Goal: Task Accomplishment & Management: Use online tool/utility

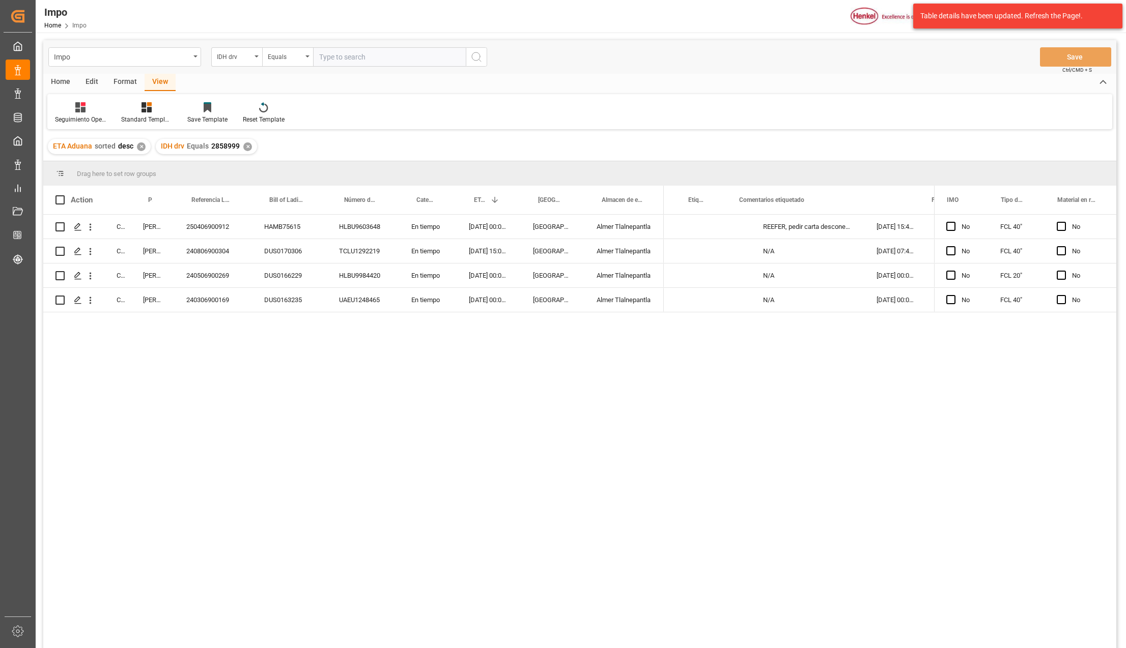
scroll to position [0, 249]
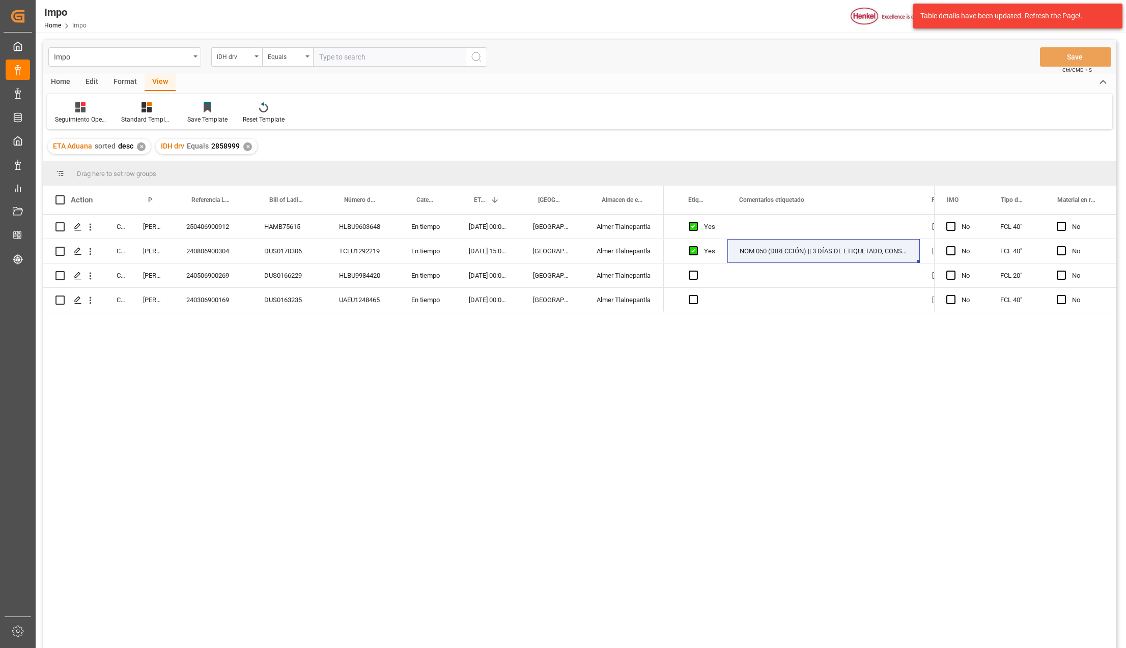
click at [249, 145] on div "✕" at bounding box center [247, 147] width 9 height 9
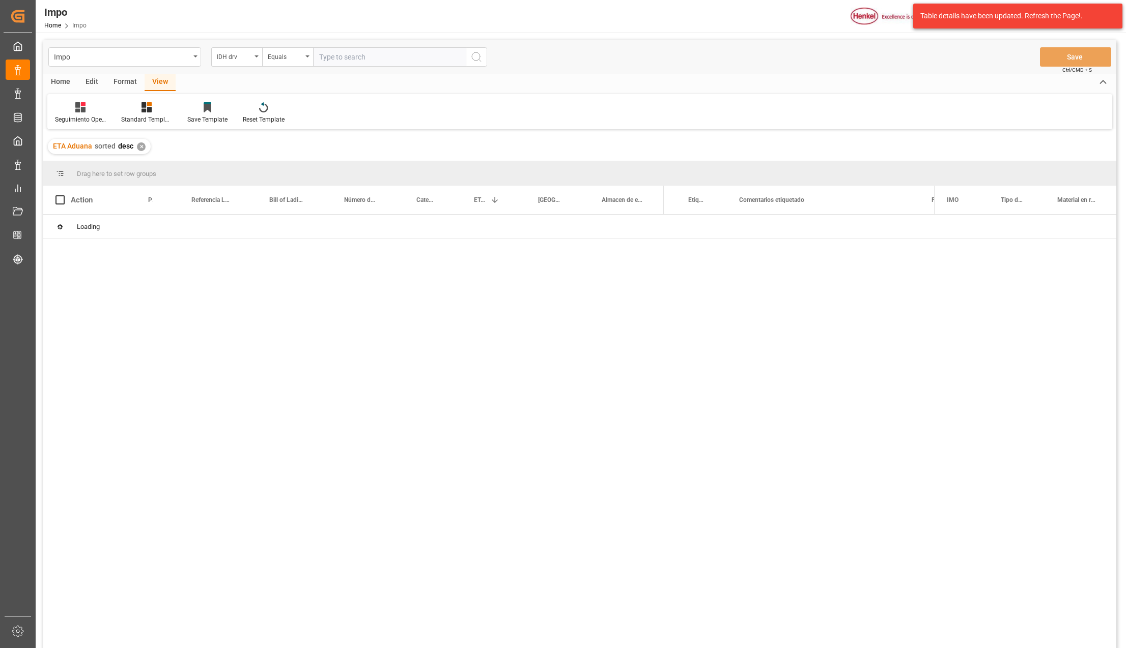
click at [140, 146] on div "✕" at bounding box center [141, 147] width 9 height 9
click at [194, 406] on div "Loading" at bounding box center [579, 433] width 1073 height 437
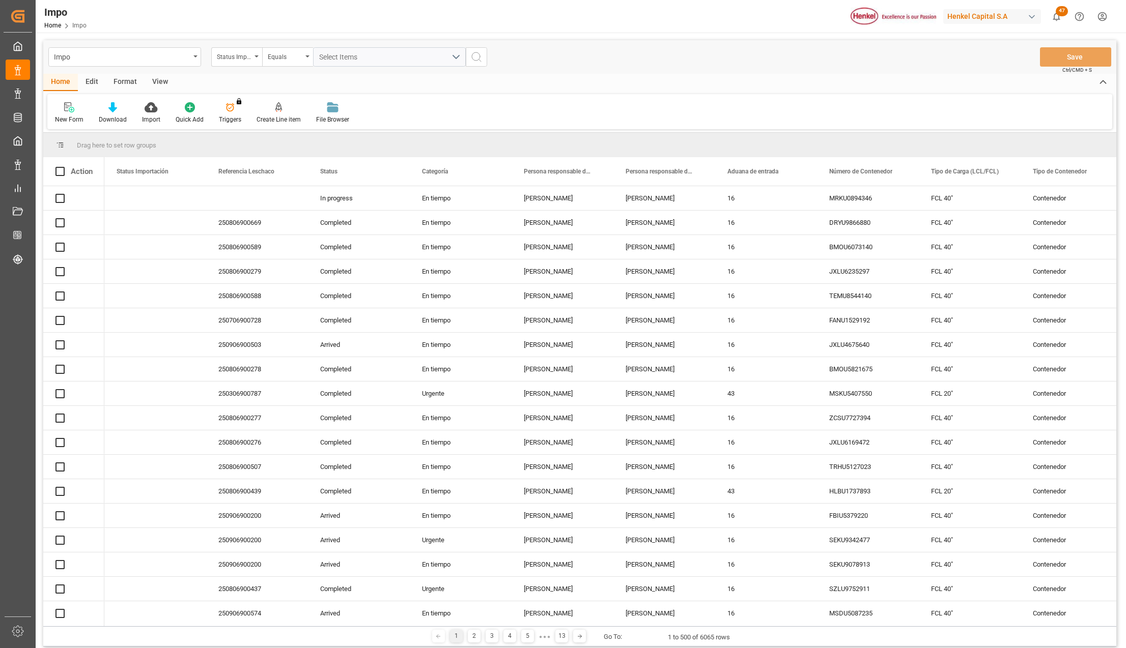
click at [134, 78] on div "Format" at bounding box center [125, 82] width 39 height 17
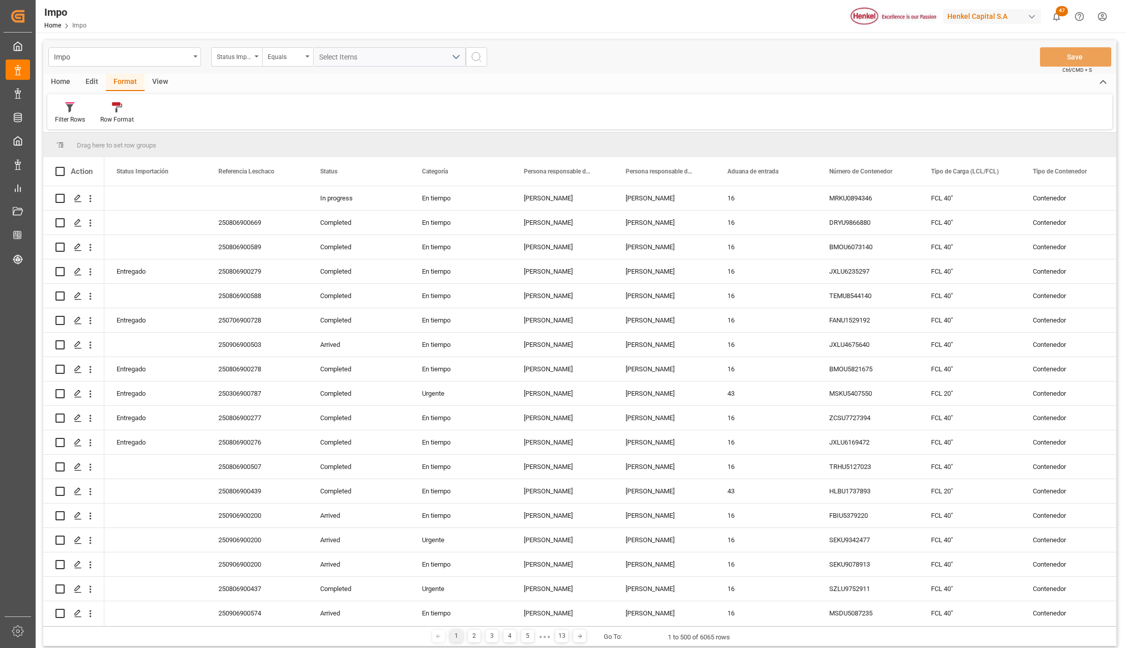
click at [156, 80] on div "View" at bounding box center [160, 82] width 31 height 17
click at [66, 81] on div "Home" at bounding box center [60, 82] width 35 height 17
click at [159, 83] on div "View" at bounding box center [160, 82] width 31 height 17
click at [121, 108] on div at bounding box center [115, 107] width 51 height 11
click at [119, 140] on div "Seguimiento Operativo" at bounding box center [142, 143] width 89 height 11
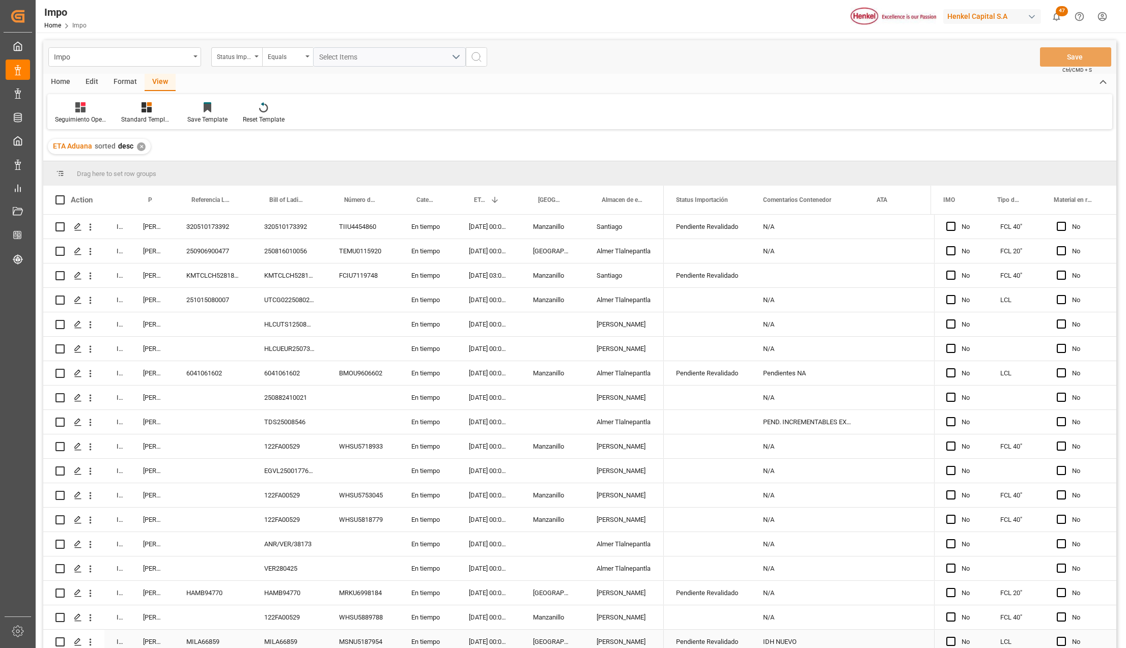
click at [151, 224] on div "[PERSON_NAME]" at bounding box center [152, 227] width 43 height 24
click at [156, 229] on div "[PERSON_NAME]" at bounding box center [152, 227] width 43 height 24
click at [153, 226] on div "[PERSON_NAME]" at bounding box center [152, 227] width 43 height 24
click at [157, 222] on div "[PERSON_NAME]" at bounding box center [152, 227] width 43 height 24
click at [161, 328] on div "[PERSON_NAME]" at bounding box center [152, 325] width 43 height 24
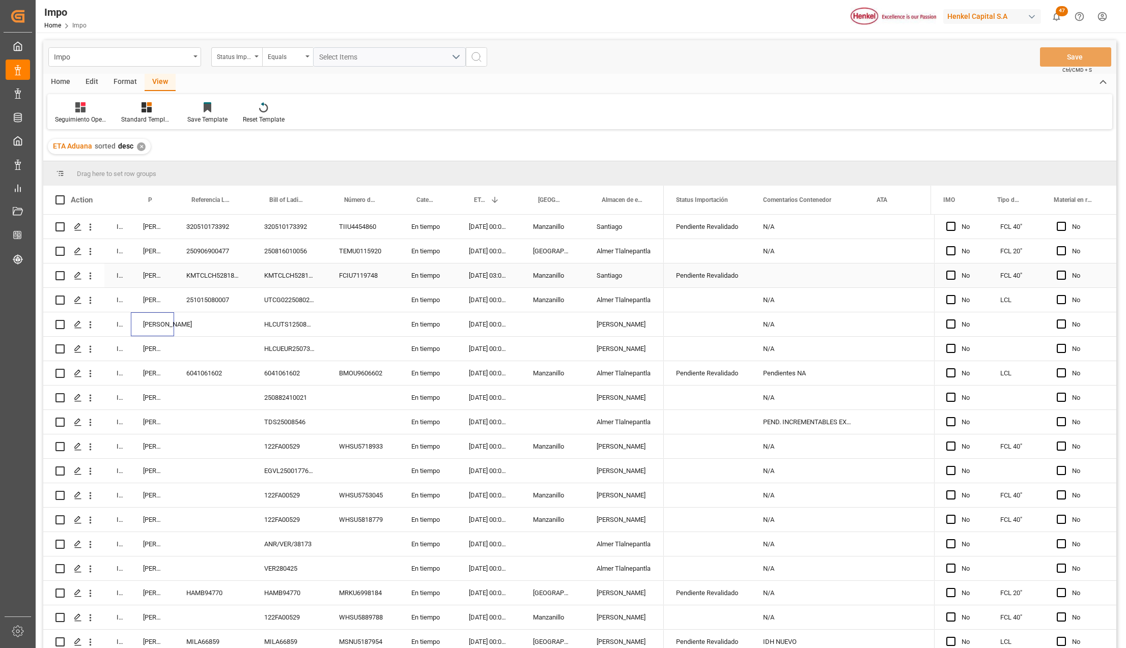
drag, startPoint x: 155, startPoint y: 271, endPoint x: 182, endPoint y: 196, distance: 79.5
click at [157, 272] on div "[PERSON_NAME]" at bounding box center [152, 276] width 43 height 24
drag, startPoint x: 172, startPoint y: 191, endPoint x: 159, endPoint y: 201, distance: 15.7
click at [176, 191] on div at bounding box center [174, 200] width 4 height 29
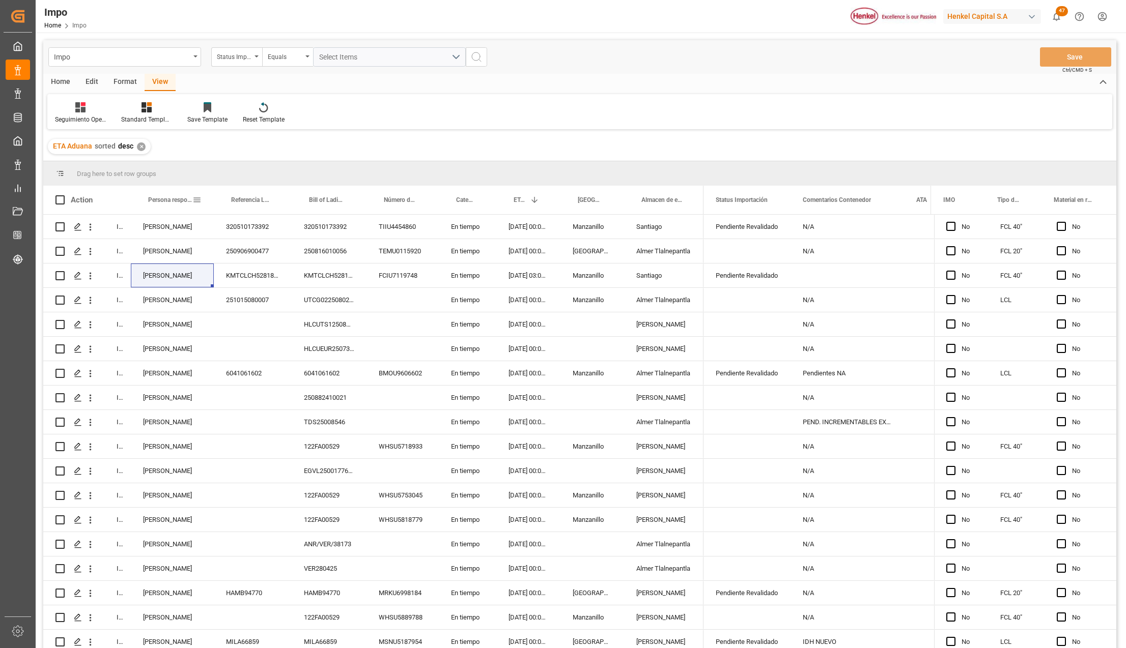
click at [194, 199] on span at bounding box center [196, 199] width 9 height 9
click at [279, 202] on span "filter" at bounding box center [280, 201] width 9 height 9
click at [203, 250] on input "Filter Value" at bounding box center [244, 255] width 100 height 20
type input "[PERSON_NAME]"
click at [234, 286] on div "KMTCLCH5281875" at bounding box center [253, 276] width 78 height 24
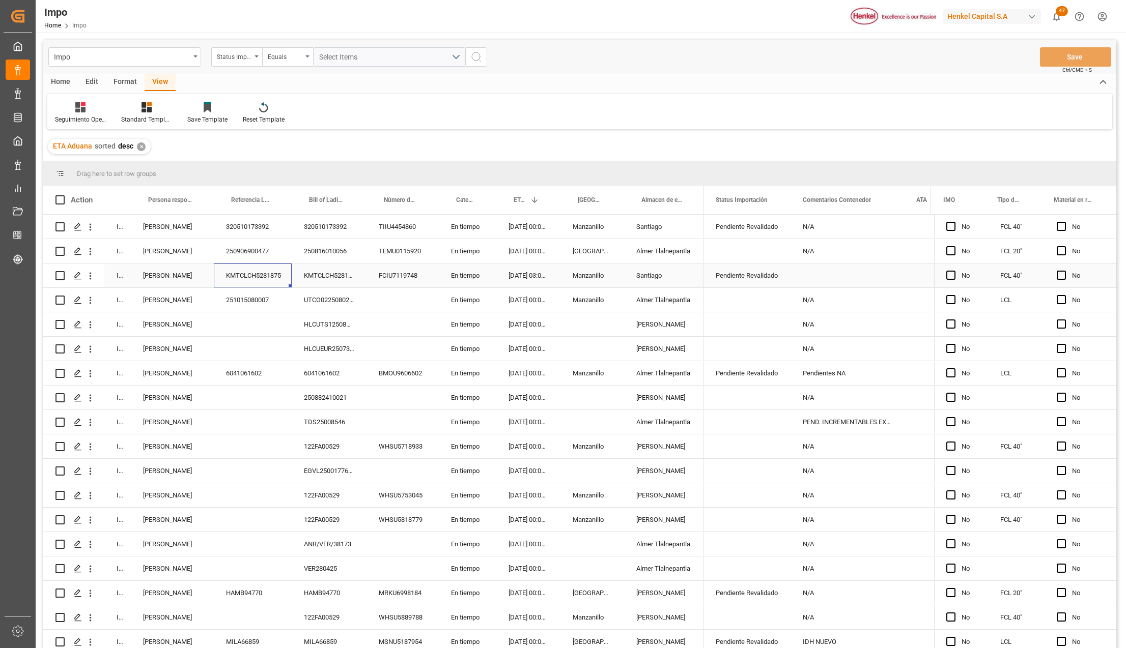
click at [241, 286] on div "KMTCLCH5281875" at bounding box center [253, 276] width 78 height 24
click at [194, 223] on div "[PERSON_NAME]" at bounding box center [172, 227] width 83 height 24
click at [194, 199] on span at bounding box center [196, 199] width 9 height 9
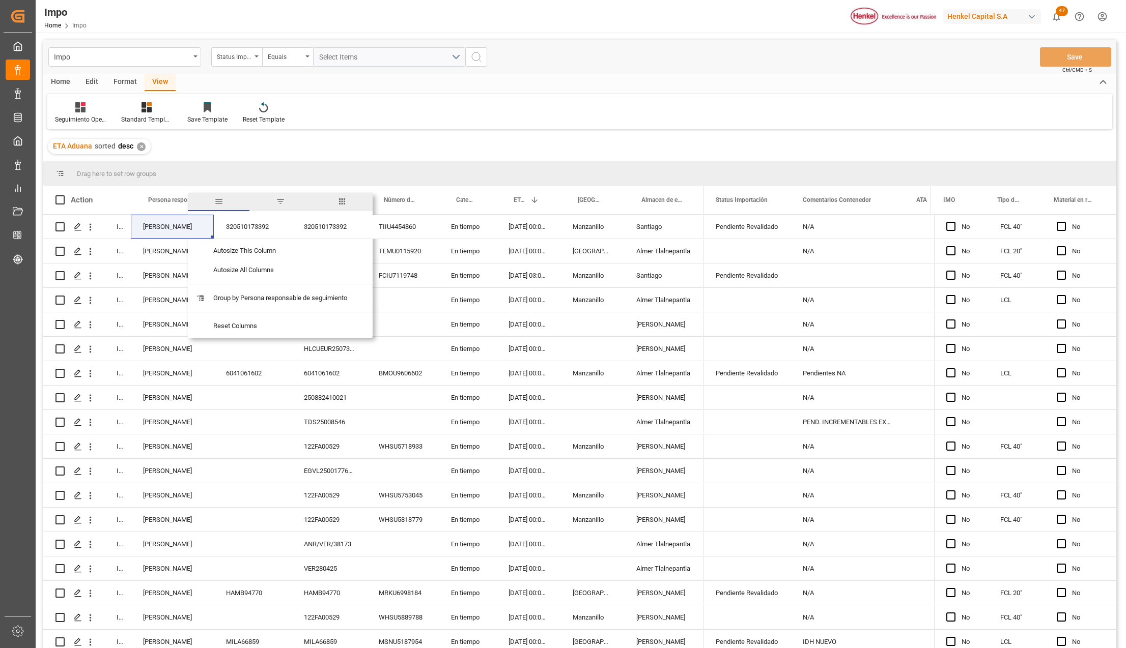
click at [282, 205] on span "filter" at bounding box center [280, 201] width 9 height 9
click at [253, 284] on button "Apply" at bounding box center [256, 286] width 19 height 10
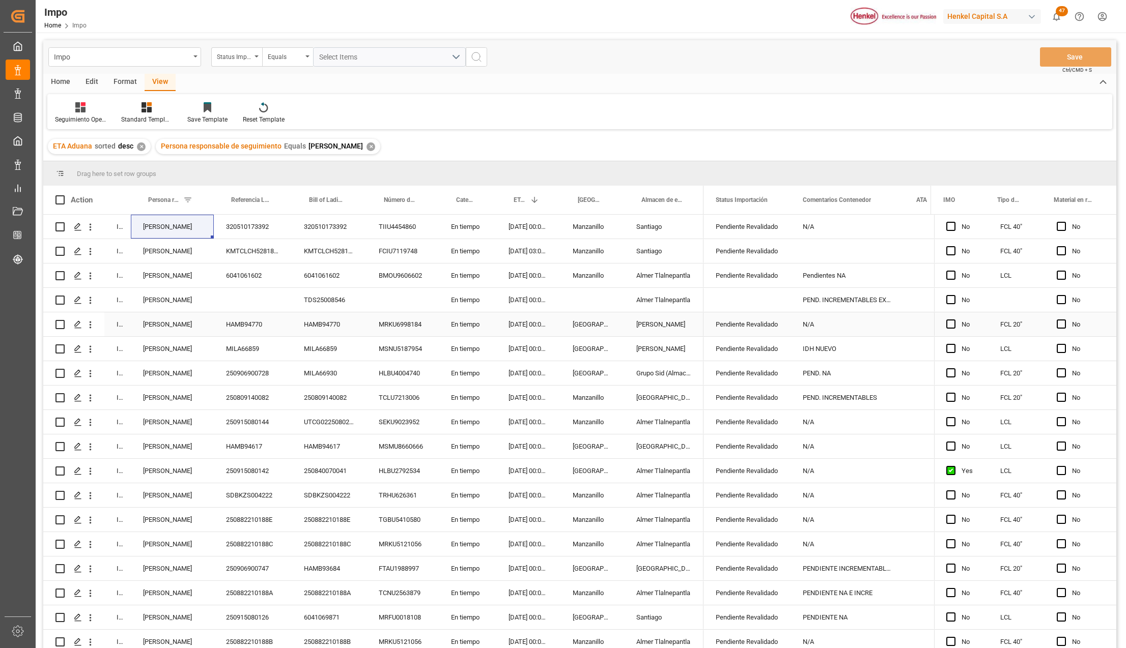
scroll to position [455, 0]
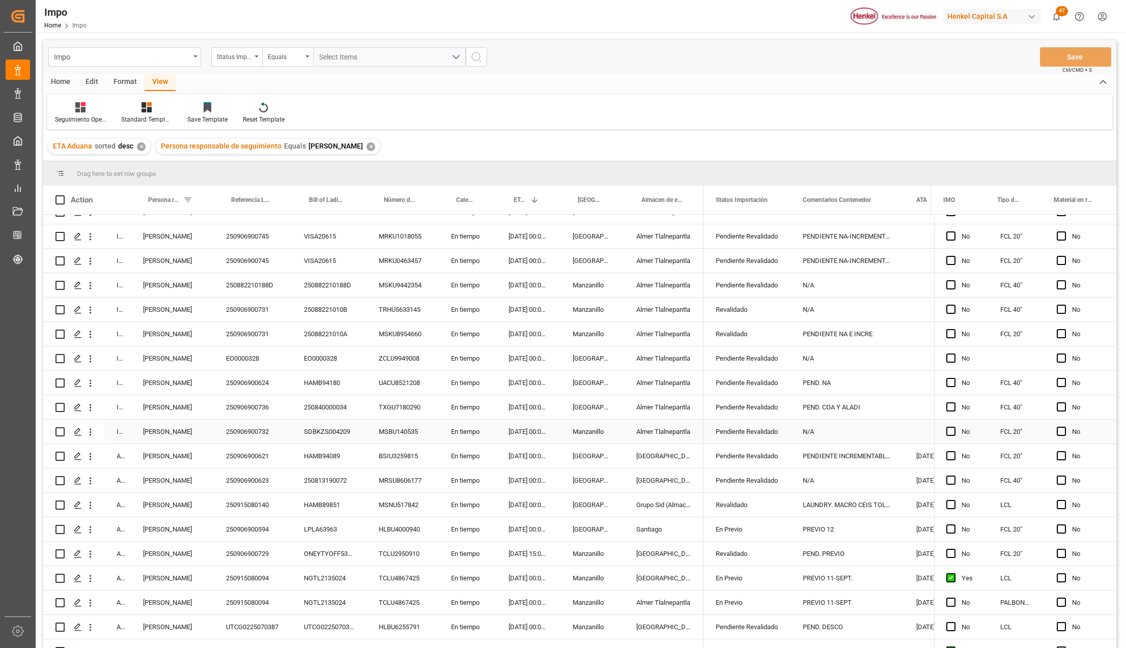
click at [742, 434] on div "Pendiente Revalidado" at bounding box center [747, 431] width 63 height 23
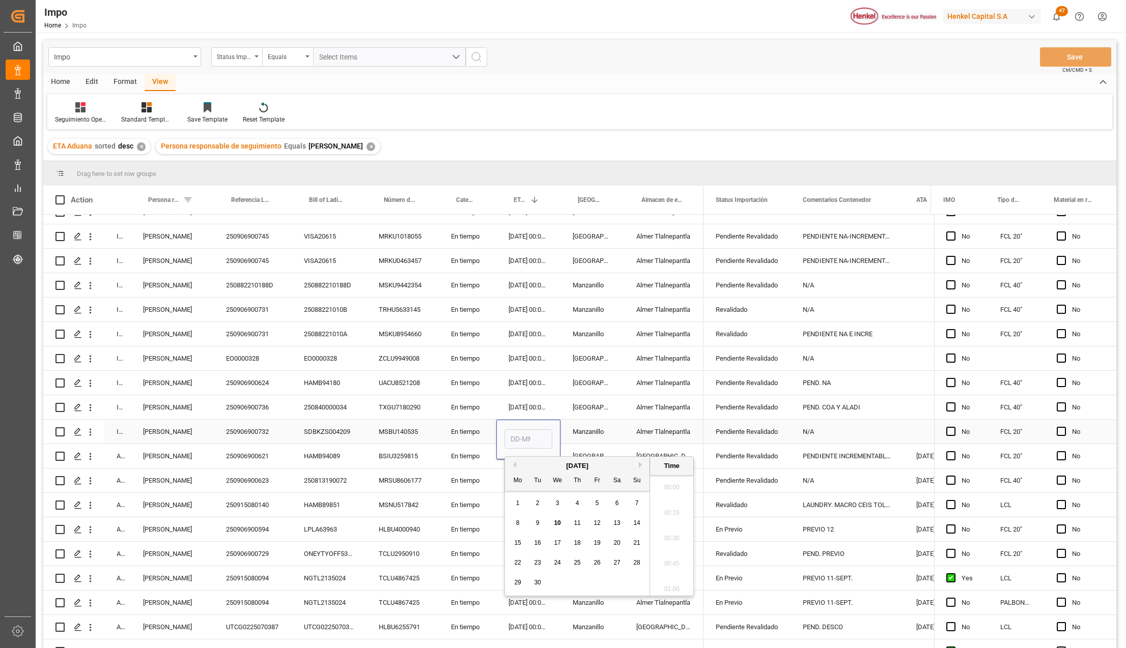
type input "09-09-2025 00:00"
click at [522, 439] on input "09-09-2025 00:00" at bounding box center [528, 439] width 48 height 19
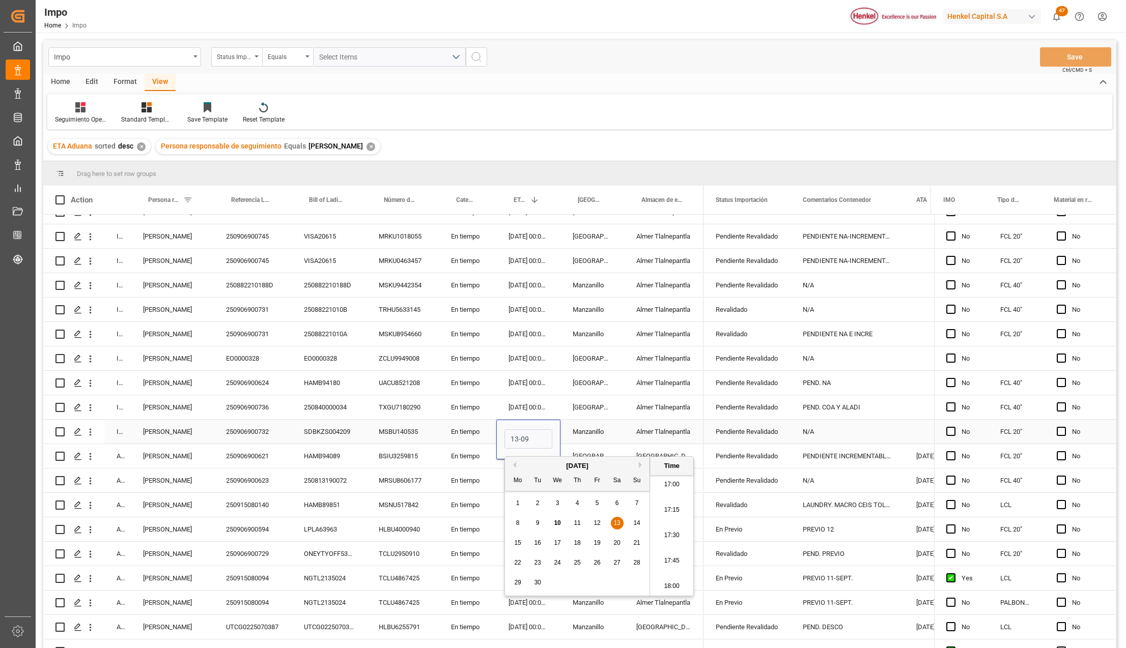
type input "13-09-2025 00:00"
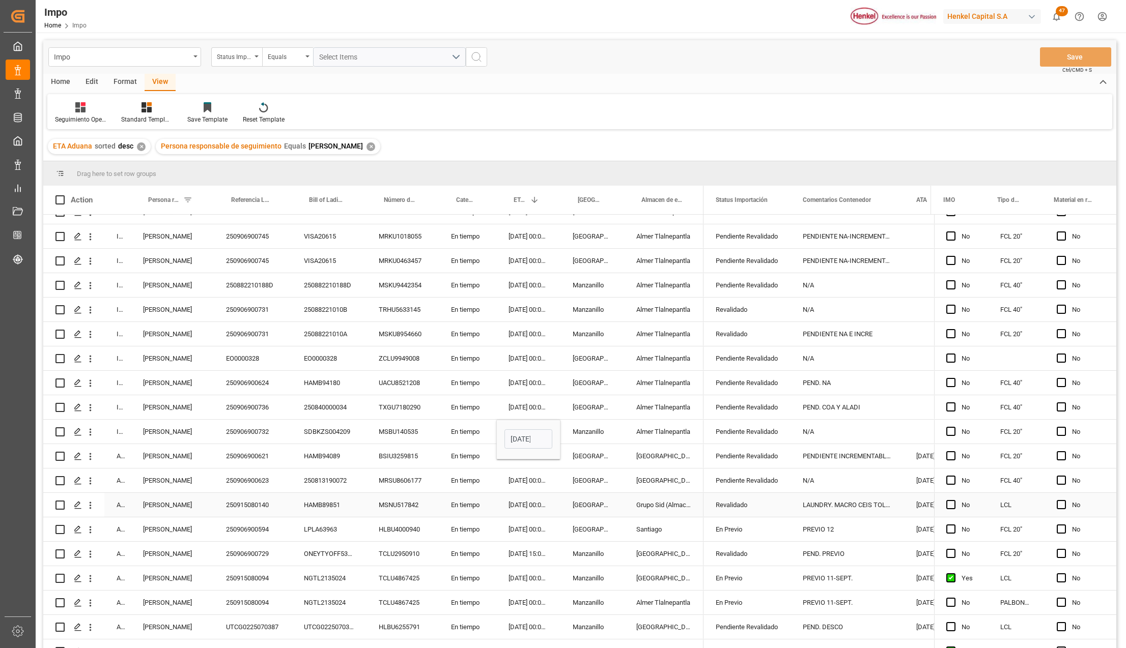
click at [452, 498] on div "En tiempo" at bounding box center [468, 505] width 58 height 24
click at [398, 431] on div "MSBU140535" at bounding box center [402, 432] width 72 height 24
click at [552, 436] on div "[DATE] 00:00:00" at bounding box center [528, 432] width 64 height 24
click at [601, 436] on div "Manzanillo" at bounding box center [592, 432] width 64 height 24
click at [762, 433] on div "Pendiente Revalidado" at bounding box center [747, 431] width 63 height 23
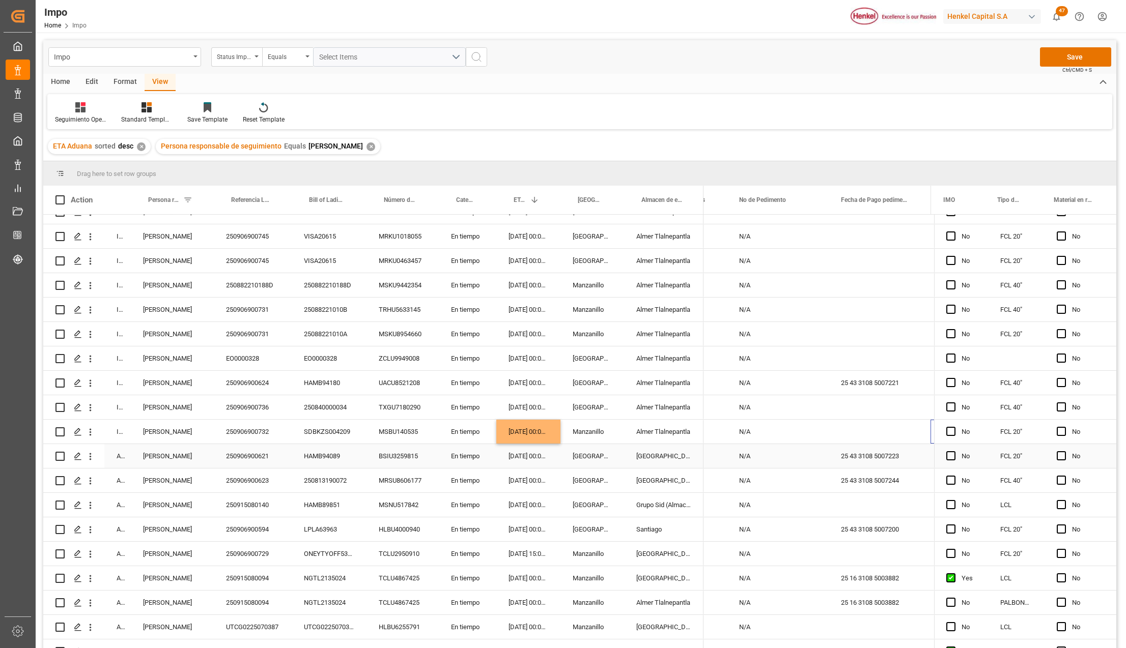
scroll to position [0, 2431]
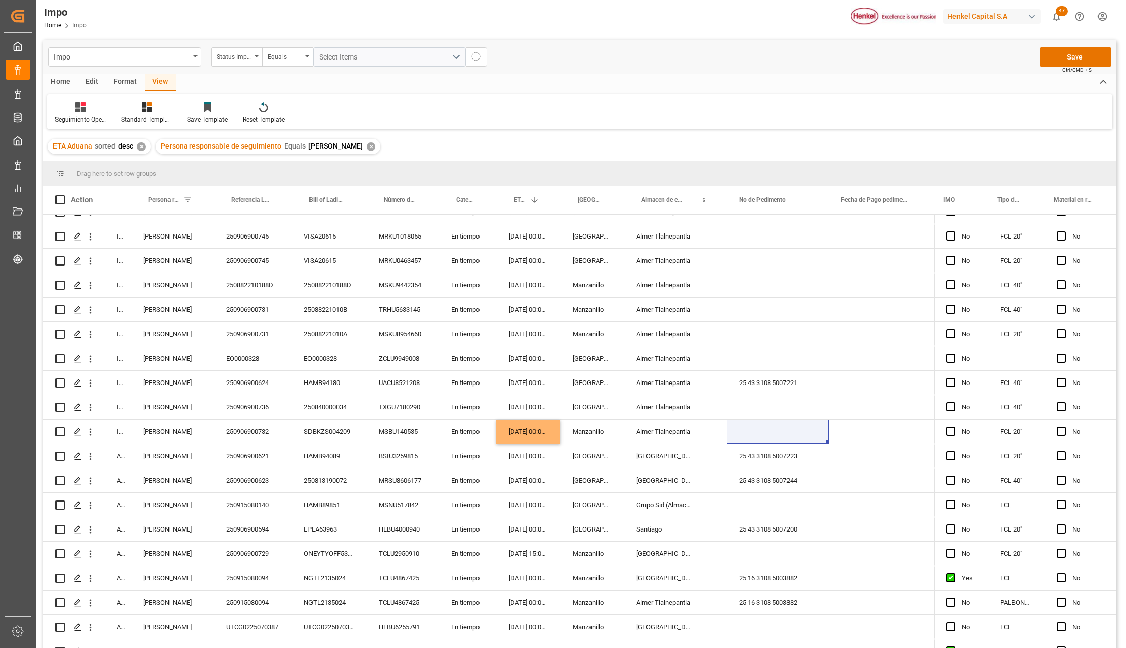
scroll to position [0, 2431]
click at [776, 433] on div "Press SPACE to select this row." at bounding box center [778, 432] width 102 height 24
click at [776, 436] on div "Press SPACE to select this row." at bounding box center [778, 432] width 102 height 24
click at [774, 434] on input "Press SPACE to select this row." at bounding box center [778, 437] width 86 height 19
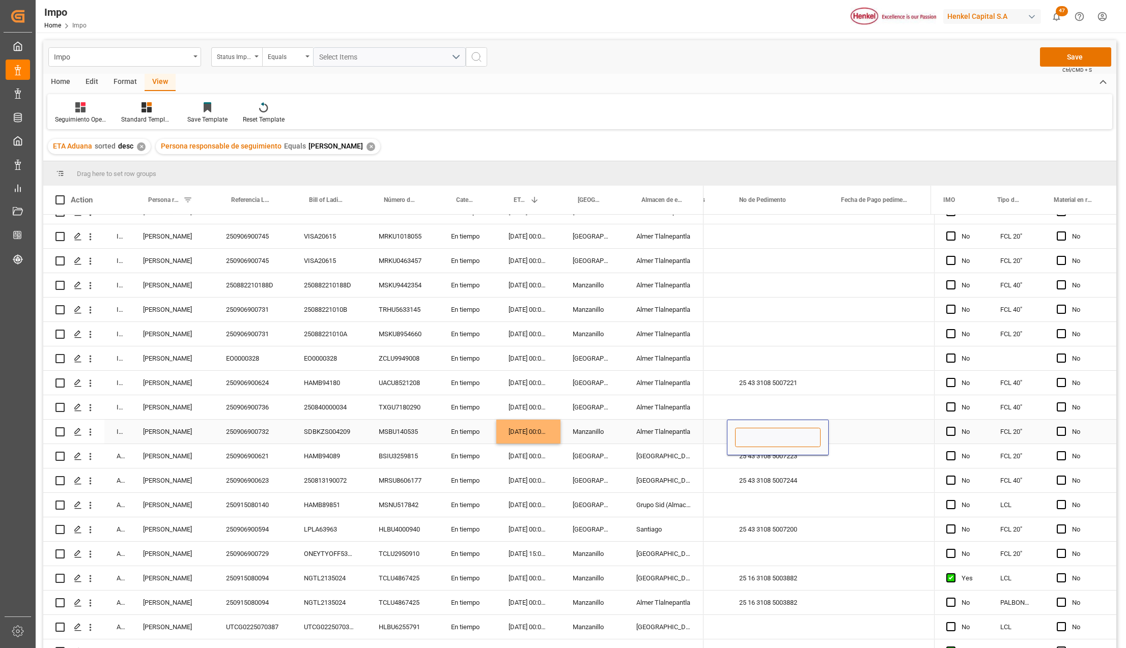
paste input "25 16 3108 5004059"
type input "25 16 3108 5004059"
click at [1053, 52] on button "Save" at bounding box center [1075, 56] width 71 height 19
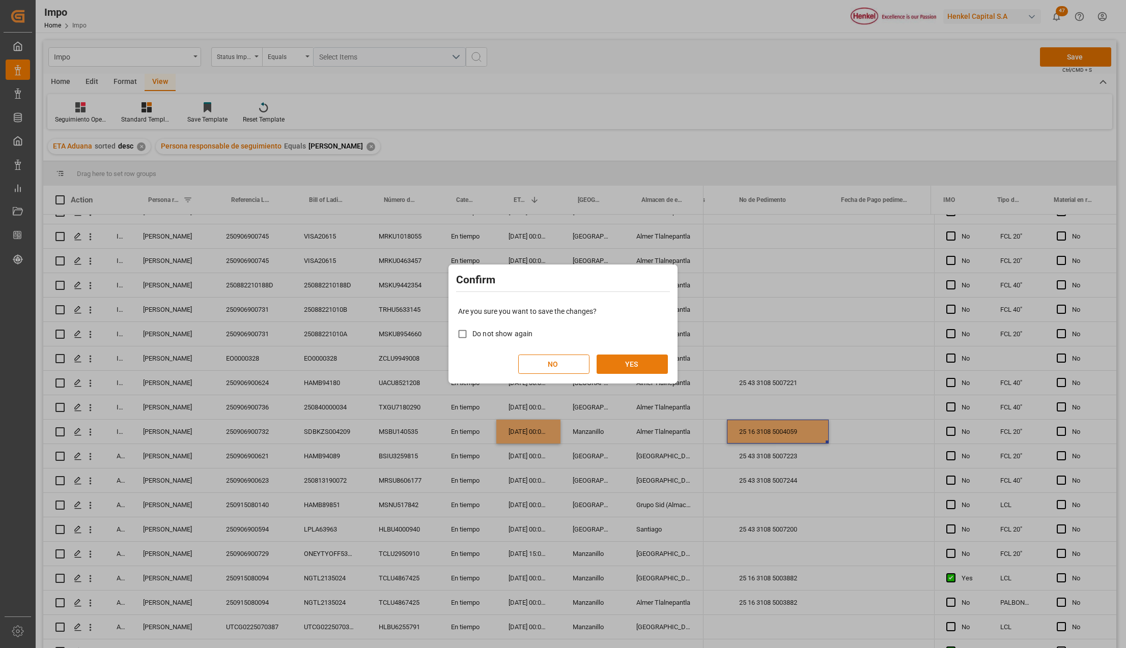
click at [629, 363] on button "YES" at bounding box center [632, 364] width 71 height 19
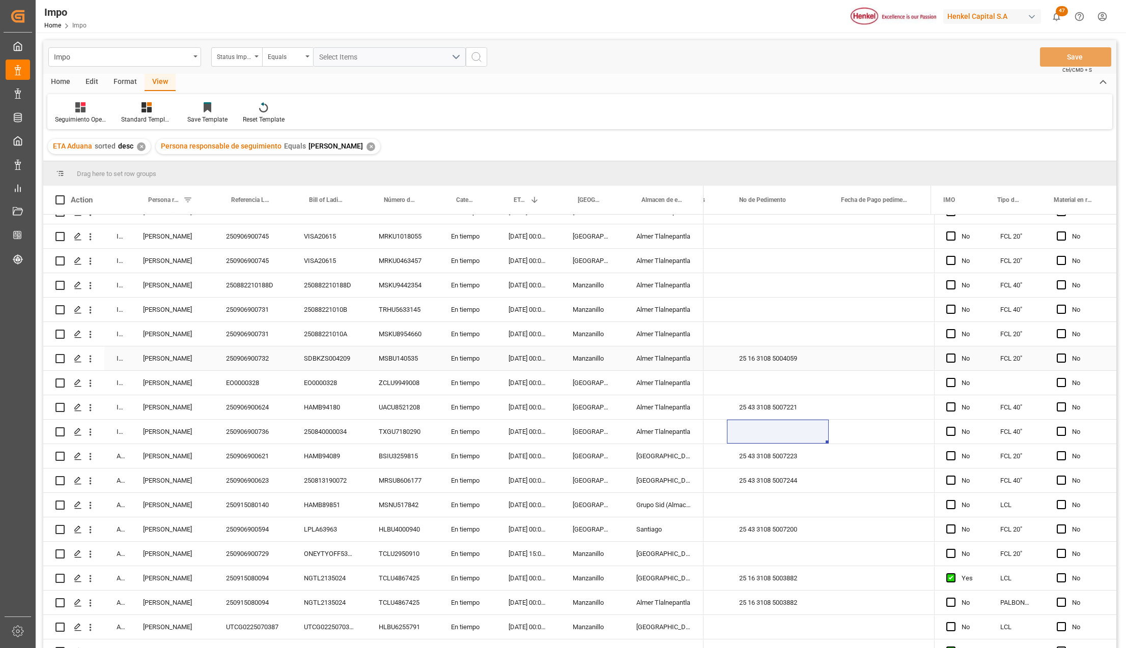
scroll to position [968, 0]
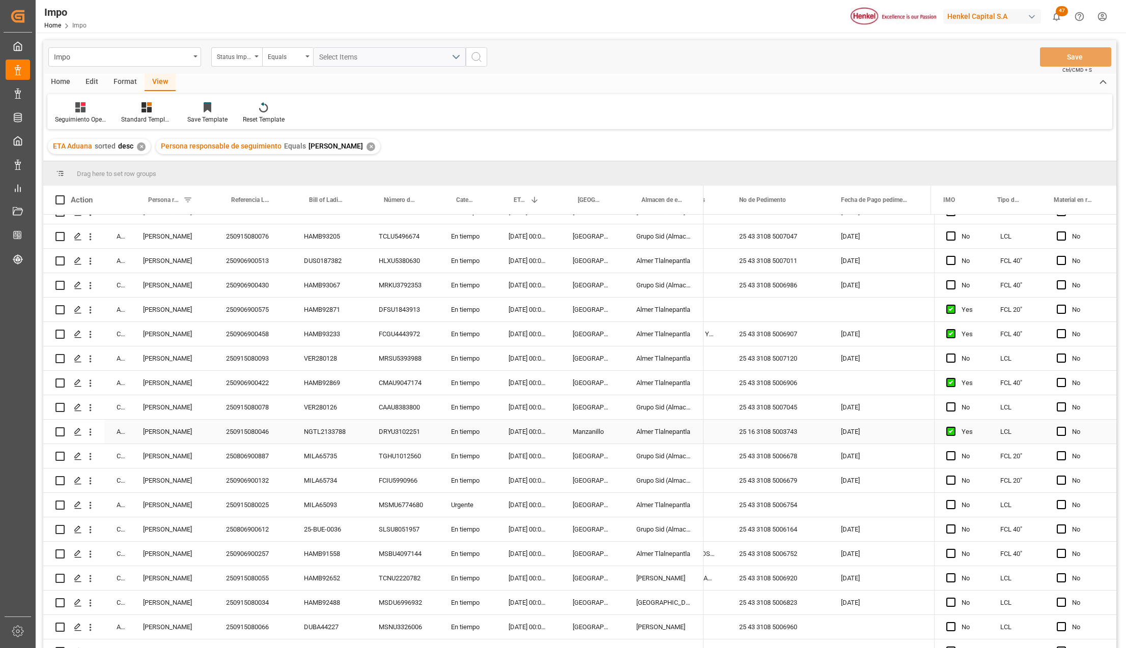
click at [646, 421] on div "Almer Tlalnepantla" at bounding box center [663, 432] width 79 height 24
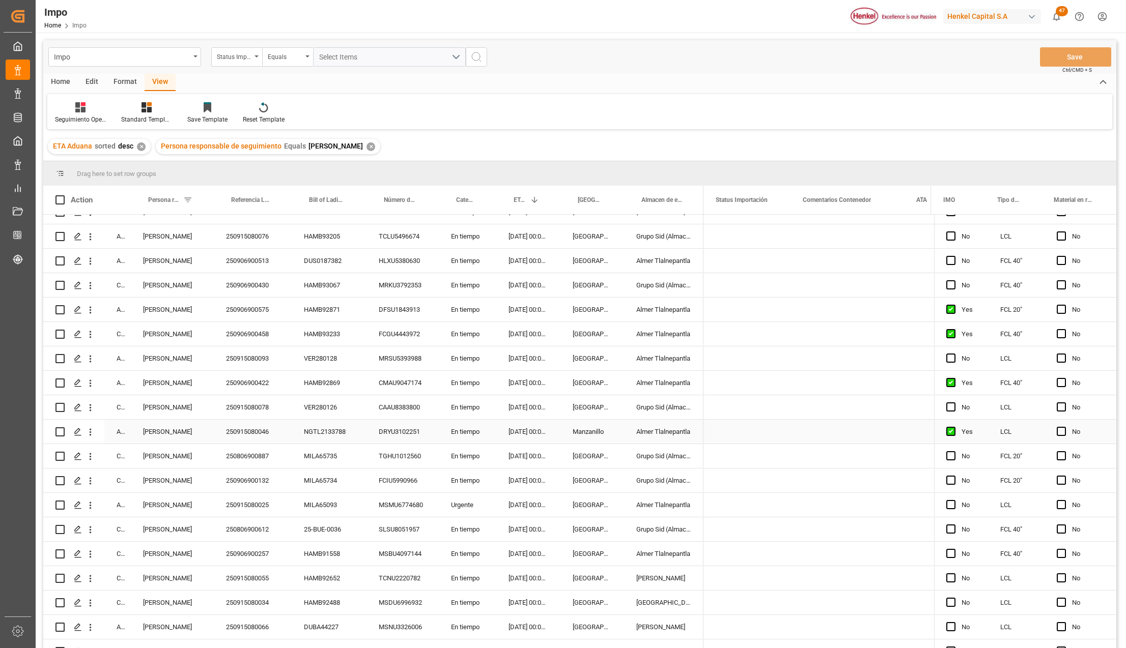
scroll to position [0, 0]
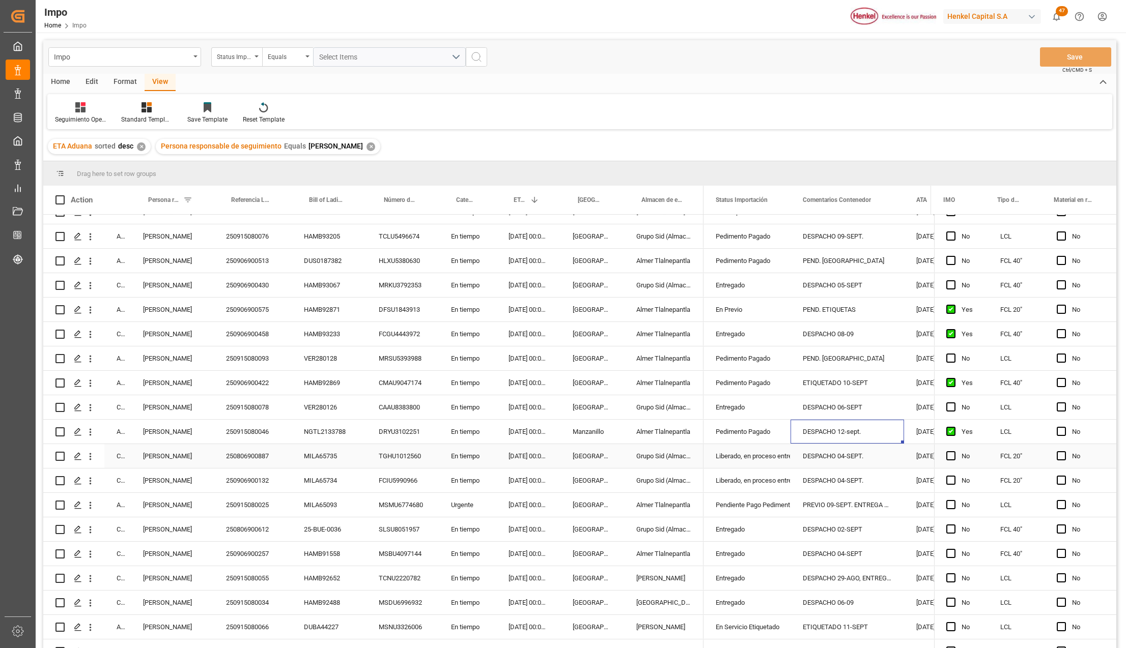
click at [245, 430] on div "250915080046" at bounding box center [253, 432] width 78 height 24
click at [664, 430] on div "Almer Tlalnepantla" at bounding box center [663, 432] width 79 height 24
click at [752, 436] on div "Pedimento Pagado" at bounding box center [747, 431] width 63 height 23
click at [825, 426] on div "DESPACHO 12-sept." at bounding box center [847, 432] width 114 height 24
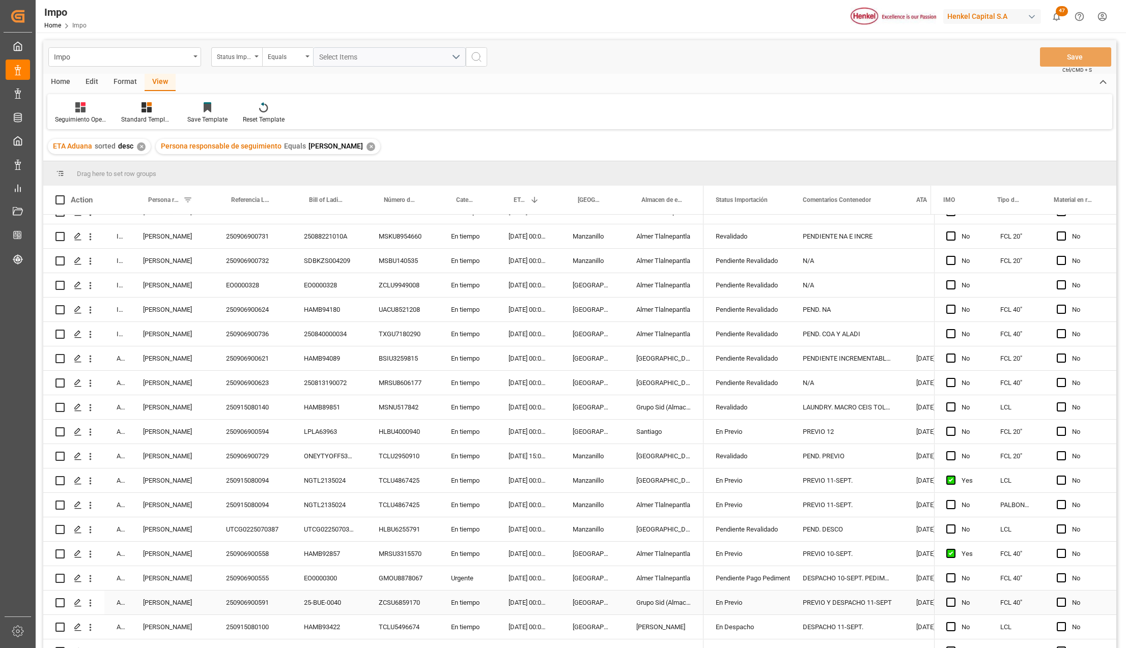
click at [879, 605] on div "PREVIO Y DESPACHO 11-SEPT" at bounding box center [847, 603] width 114 height 24
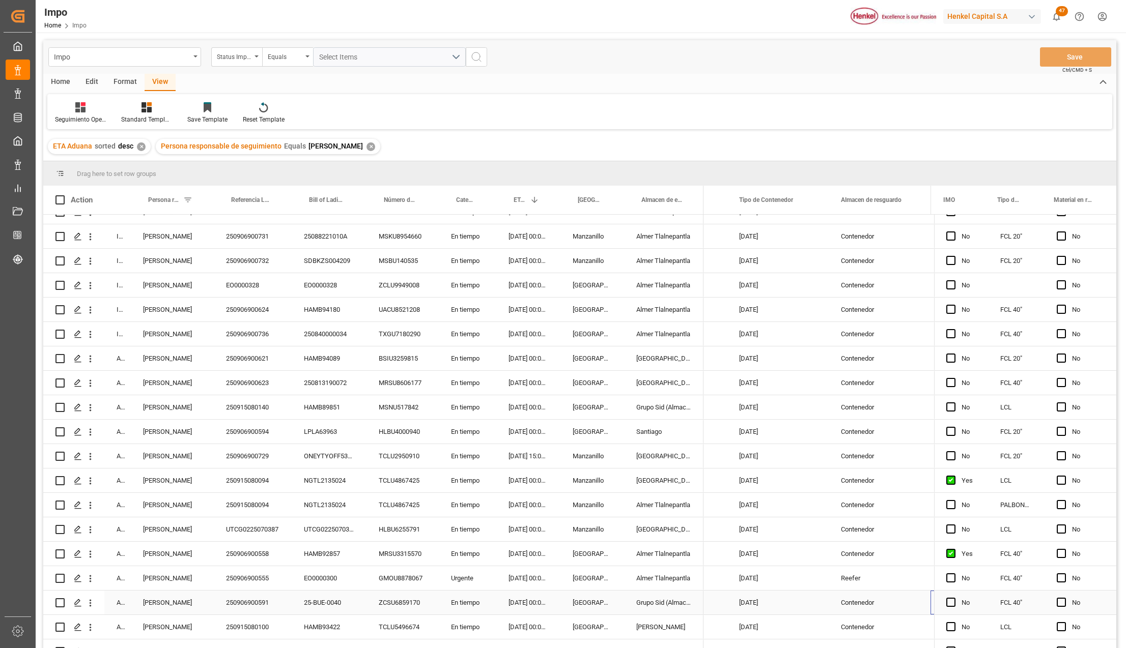
scroll to position [0, 0]
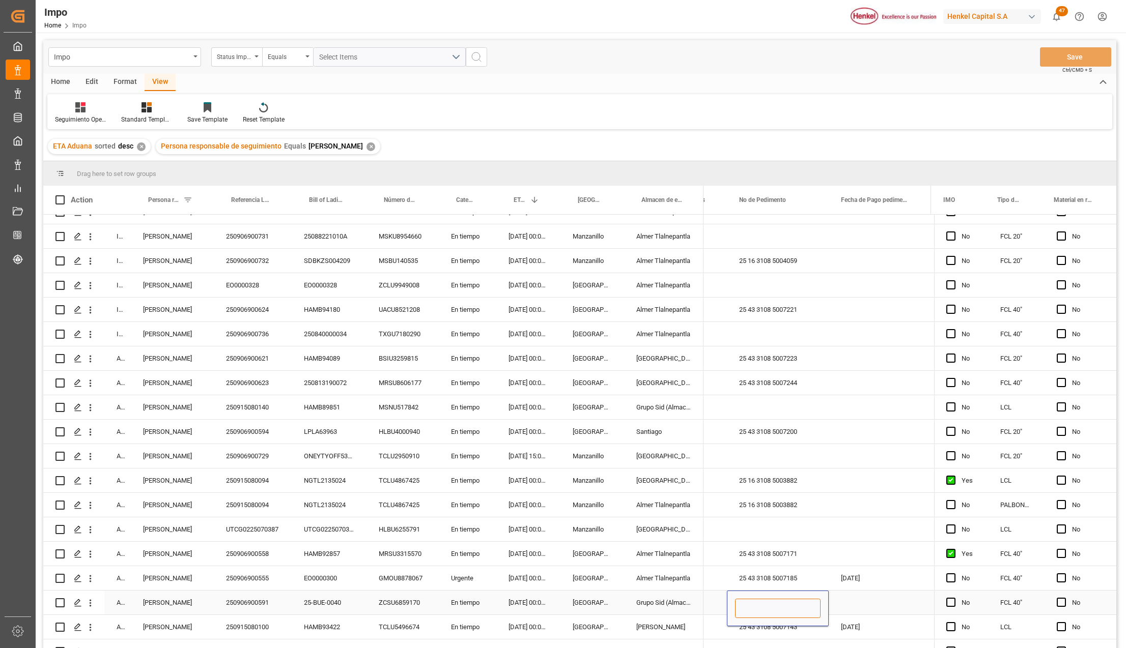
click at [786, 613] on input "Press SPACE to select this row." at bounding box center [778, 608] width 86 height 19
paste input "25 43 3108 5007177"
type input "25 43 3108 5007177"
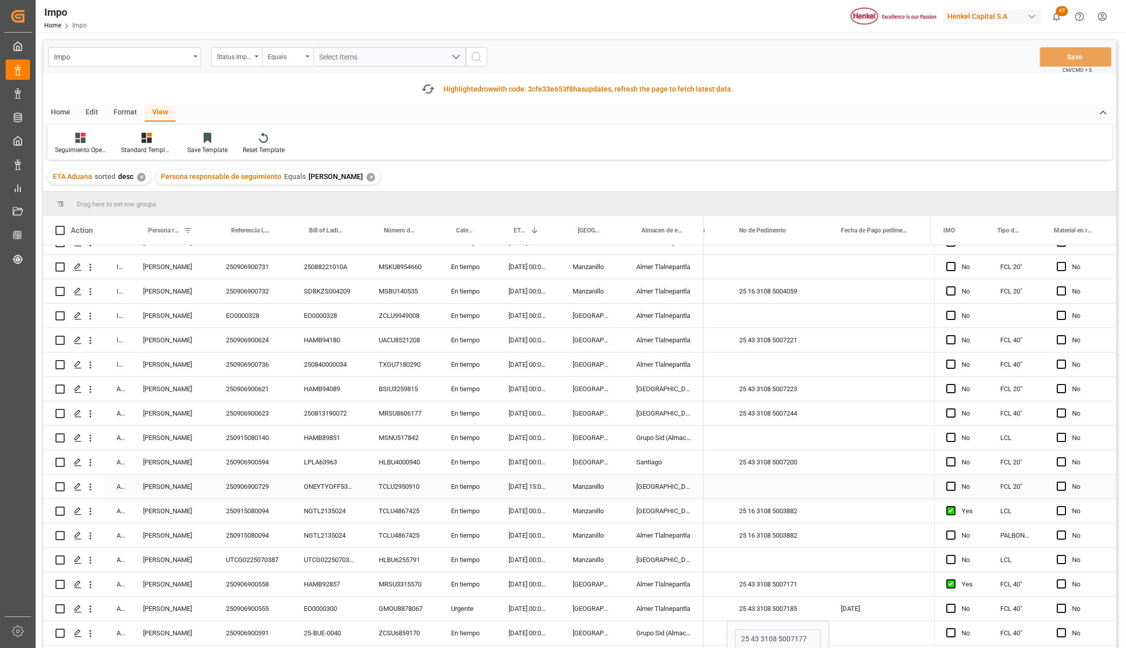
click at [655, 481] on div "[GEOGRAPHIC_DATA]" at bounding box center [663, 487] width 79 height 24
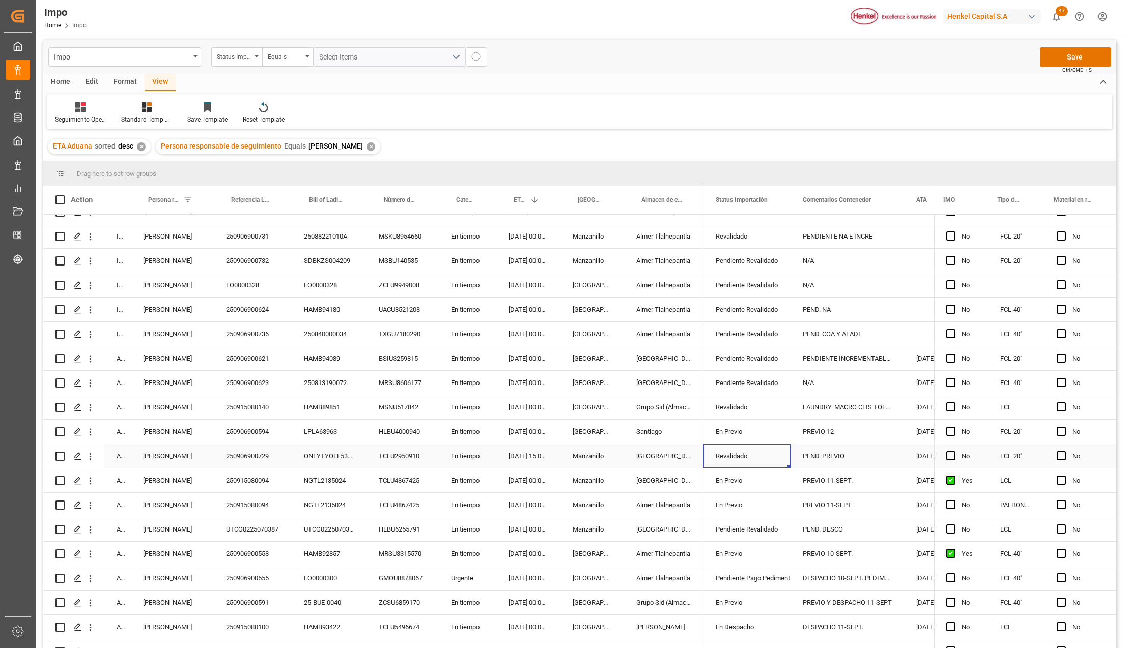
click at [733, 458] on div "Revalidado" at bounding box center [747, 456] width 63 height 23
click at [774, 460] on icon "open menu" at bounding box center [772, 463] width 12 height 12
click at [736, 560] on div "En Previo" at bounding box center [760, 563] width 96 height 36
click at [774, 560] on div "En Previo" at bounding box center [747, 554] width 63 height 23
click at [845, 459] on div "PEND. PREVIO" at bounding box center [847, 456] width 114 height 24
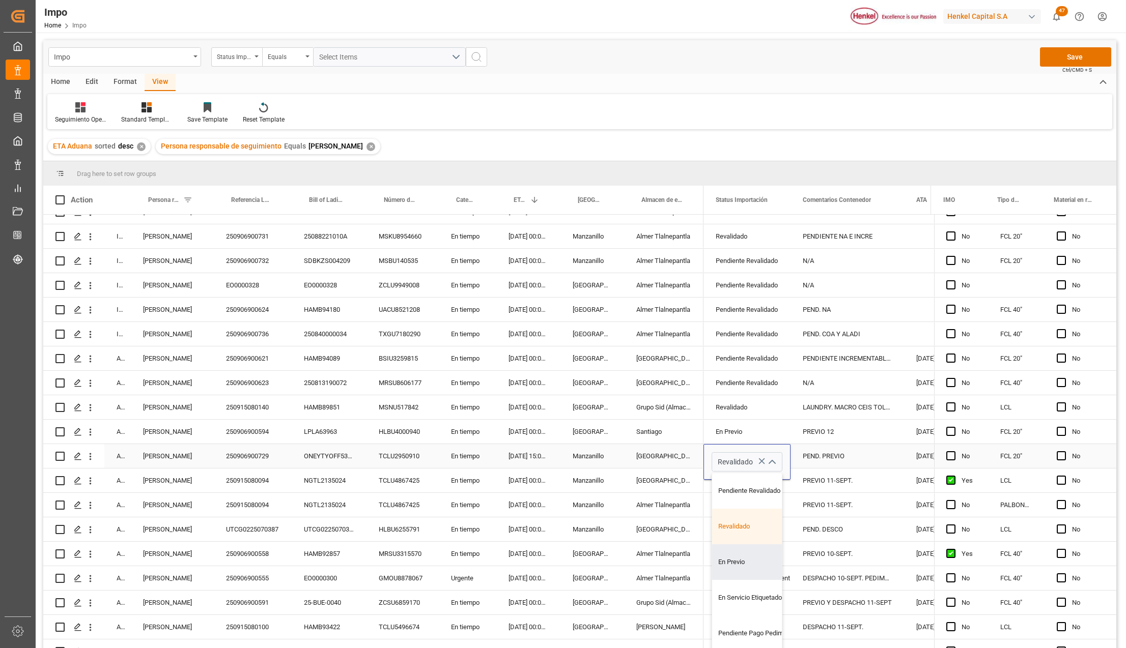
click at [845, 459] on div "PEND. PREVIO" at bounding box center [847, 456] width 114 height 24
click at [840, 461] on div "PEND. PREVIO" at bounding box center [847, 456] width 114 height 24
click at [840, 459] on div "PEND. PREVIO" at bounding box center [847, 456] width 114 height 24
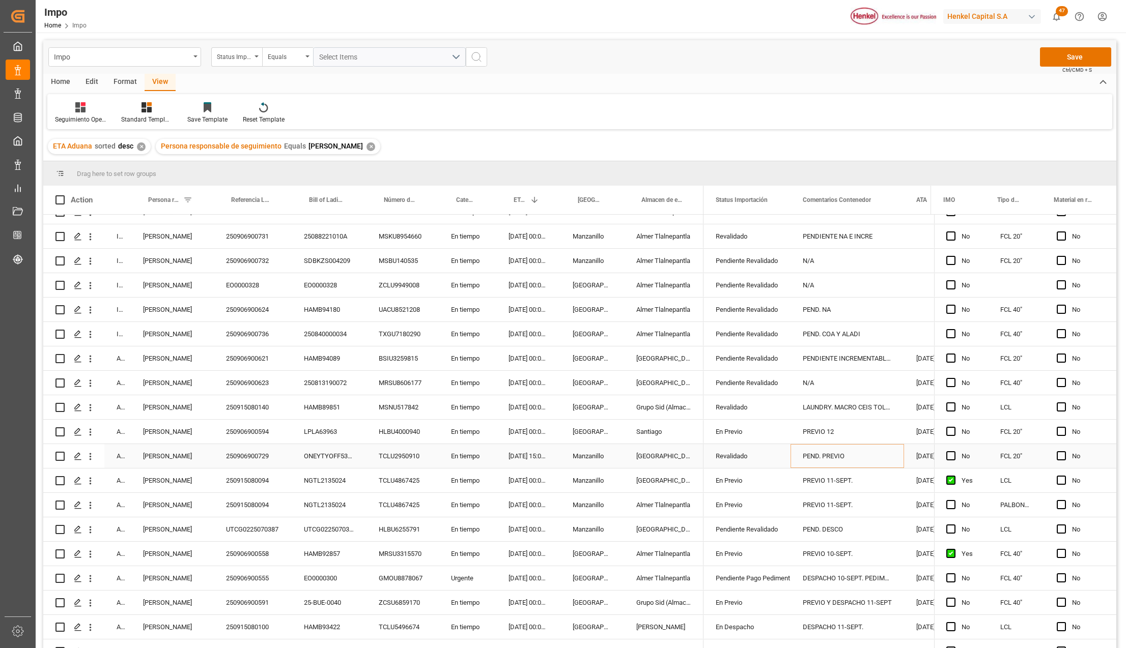
click at [840, 459] on div "PEND. PREVIO" at bounding box center [847, 456] width 114 height 24
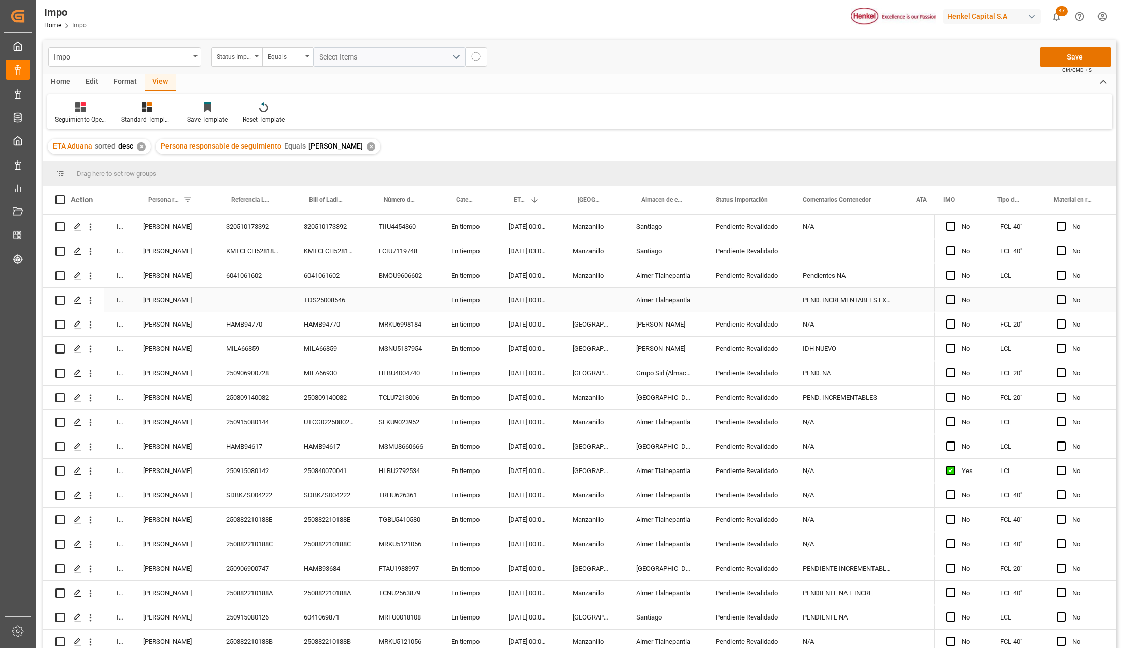
scroll to position [577, 0]
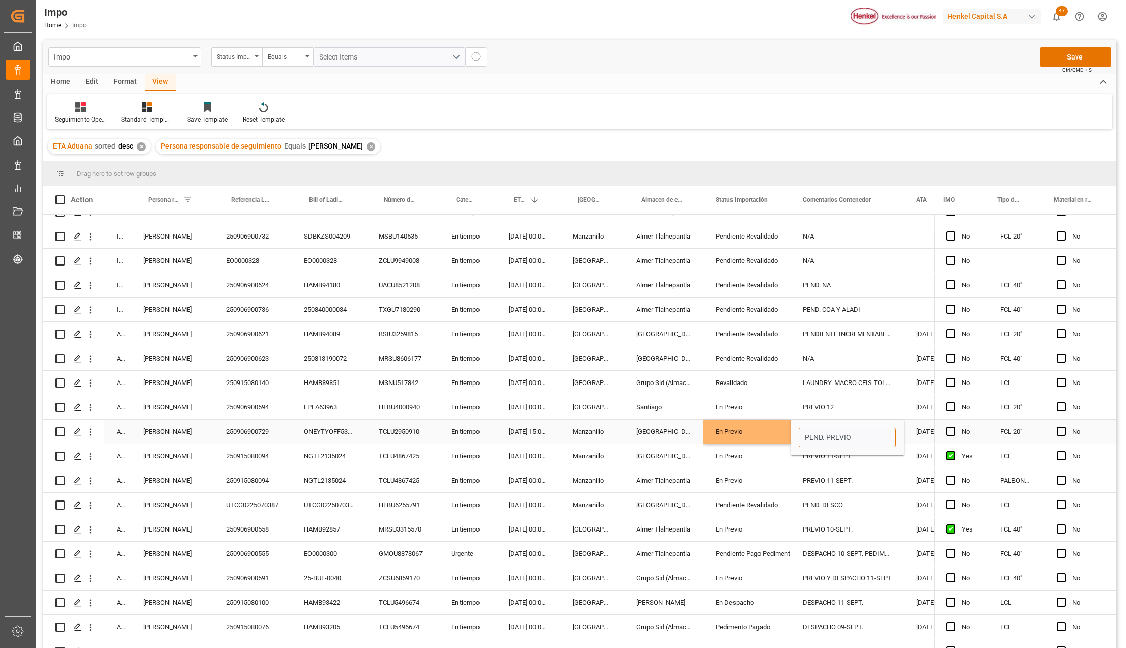
click at [864, 440] on input "PEND. PREVIO" at bounding box center [847, 437] width 97 height 19
click at [791, 431] on div "PEND. PREVIO" at bounding box center [847, 438] width 114 height 36
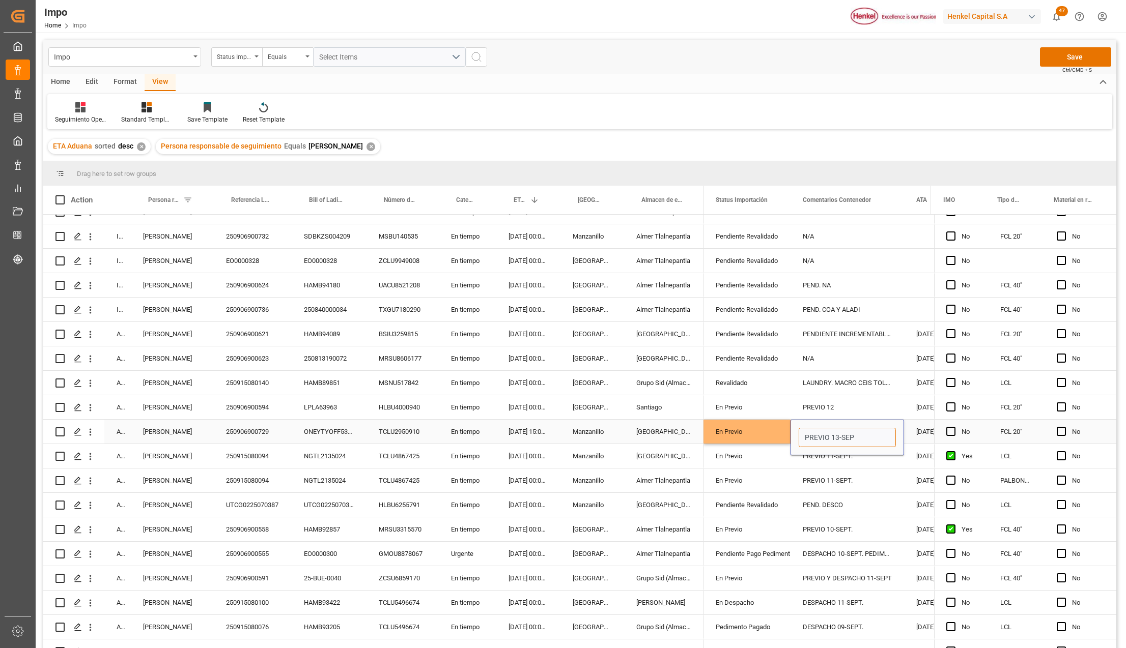
type input "PREVIO 13-SEPT"
click at [815, 617] on div "DESPACHO 09-SEPT." at bounding box center [847, 627] width 114 height 24
click at [840, 433] on div "PREVIO 13-SEPT" at bounding box center [847, 432] width 114 height 24
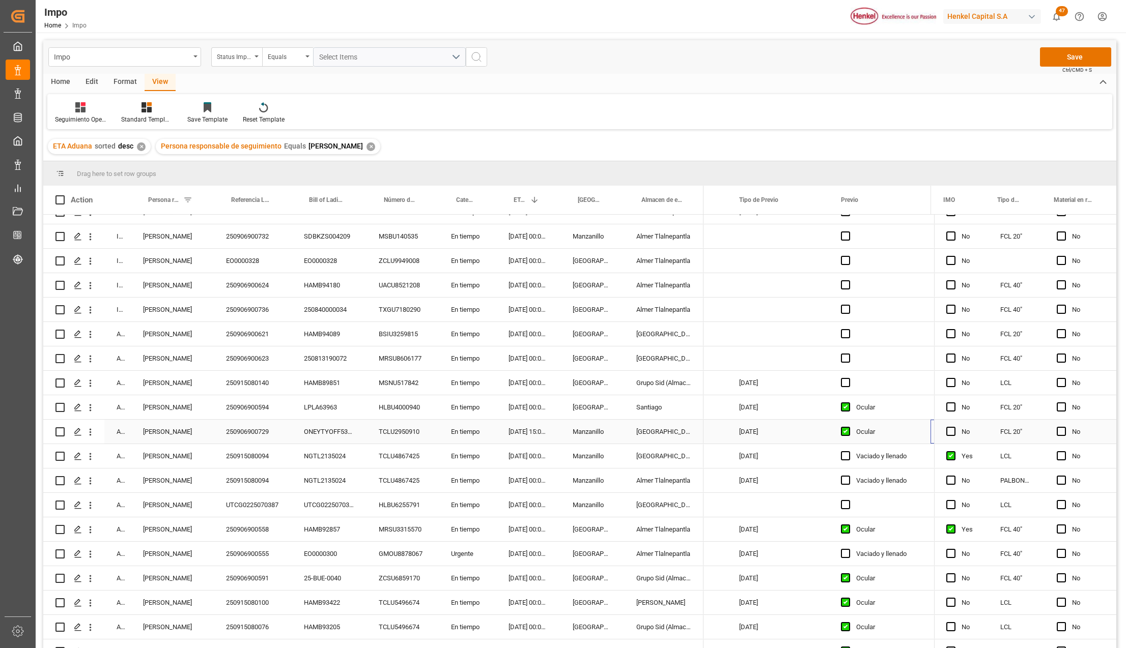
scroll to position [0, 2069]
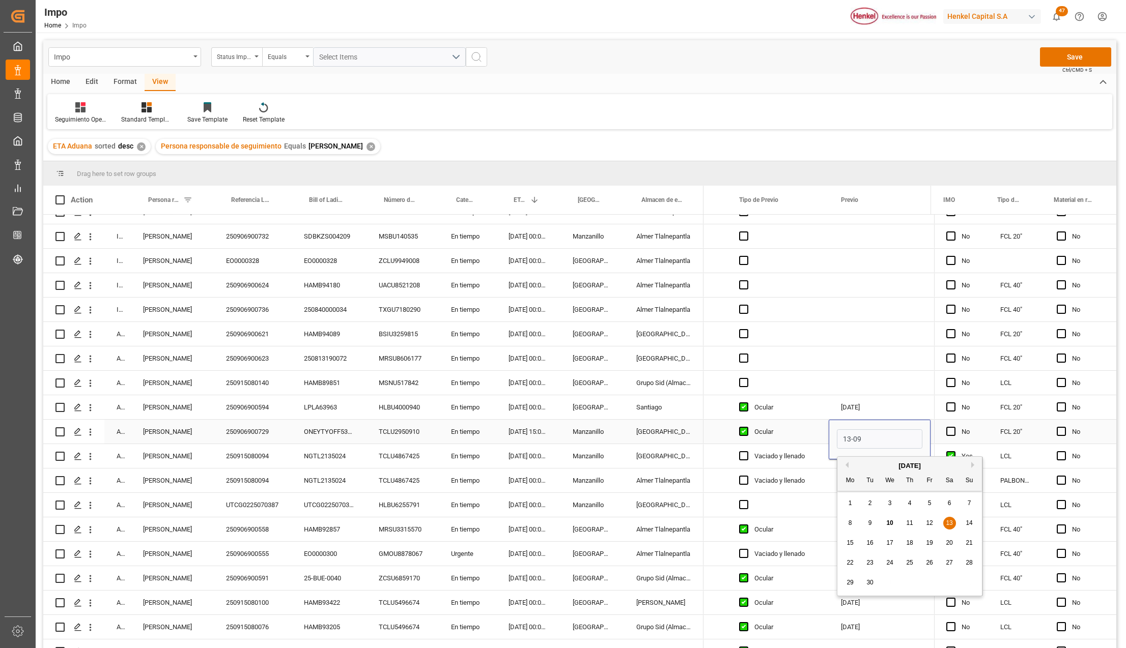
type input "[DATE]"
click at [827, 483] on div "Vaciado y llenado" at bounding box center [778, 481] width 102 height 24
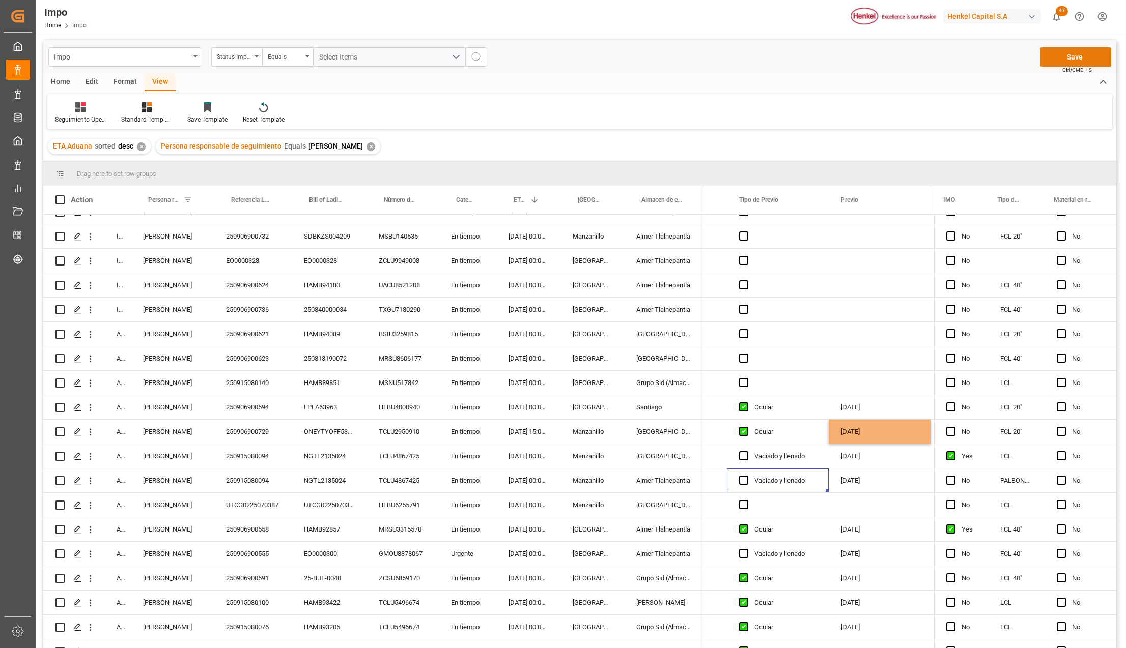
click at [1072, 58] on button "Save" at bounding box center [1075, 56] width 71 height 19
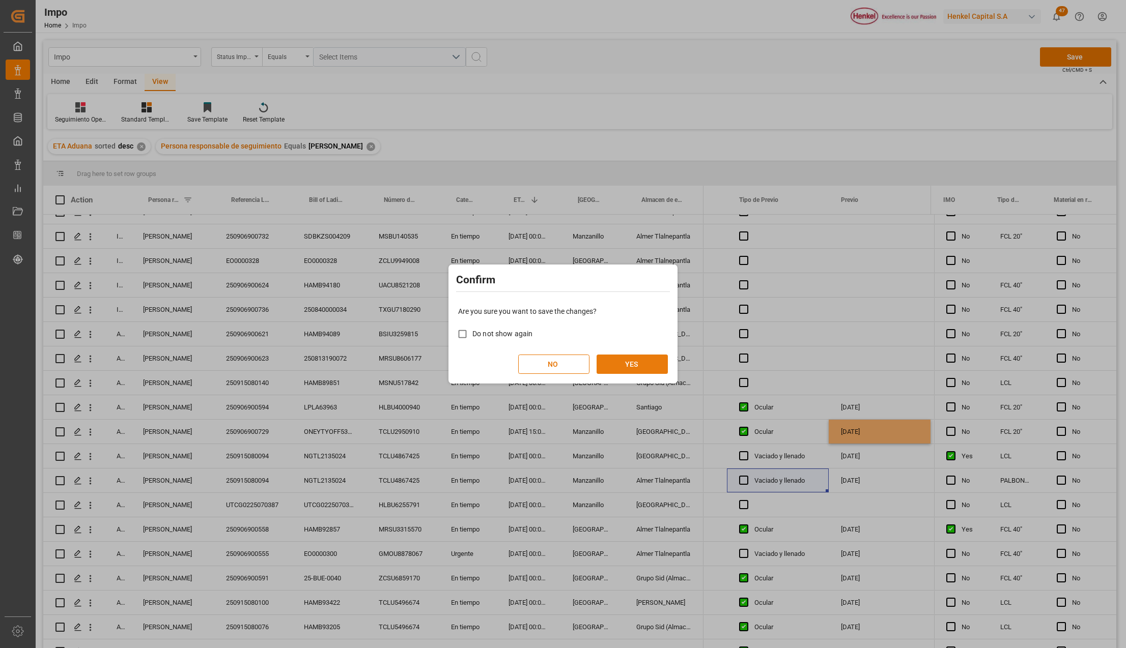
click at [639, 361] on button "YES" at bounding box center [632, 364] width 71 height 19
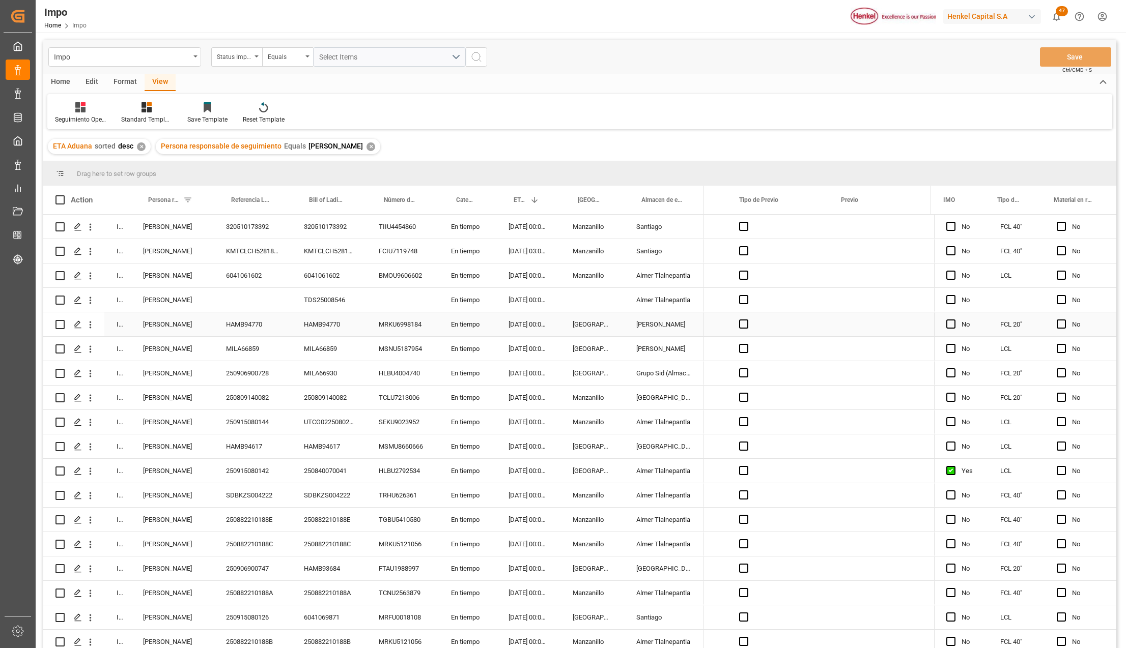
click at [406, 327] on div "MRKU6998184" at bounding box center [402, 325] width 72 height 24
click at [355, 398] on div "250809140082" at bounding box center [329, 398] width 75 height 24
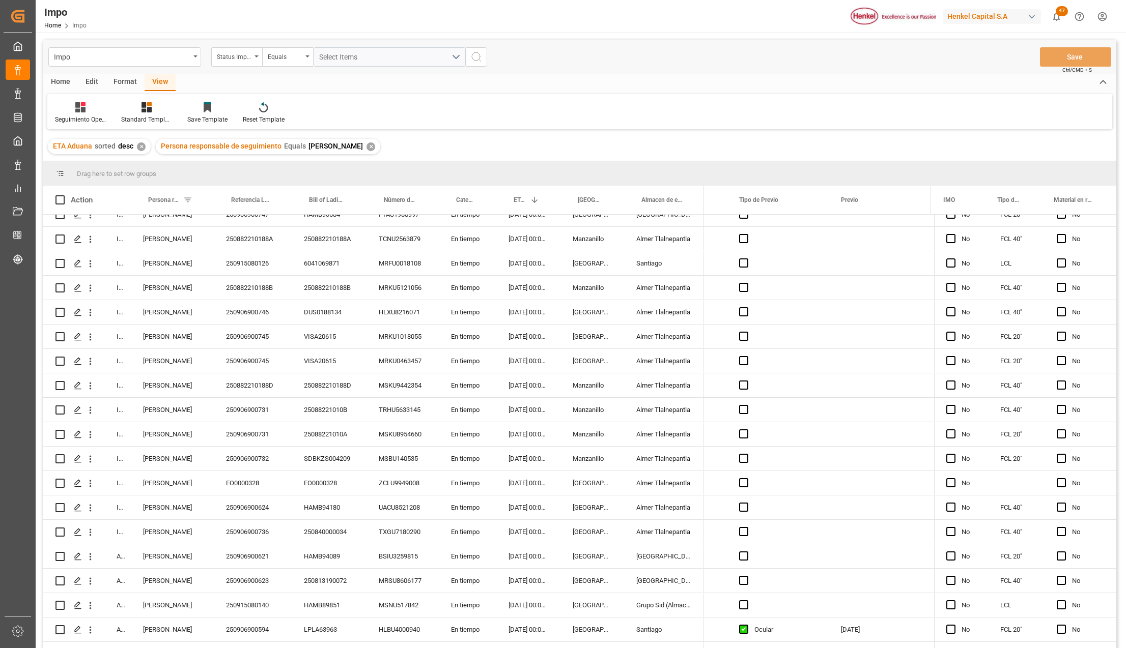
scroll to position [339, 0]
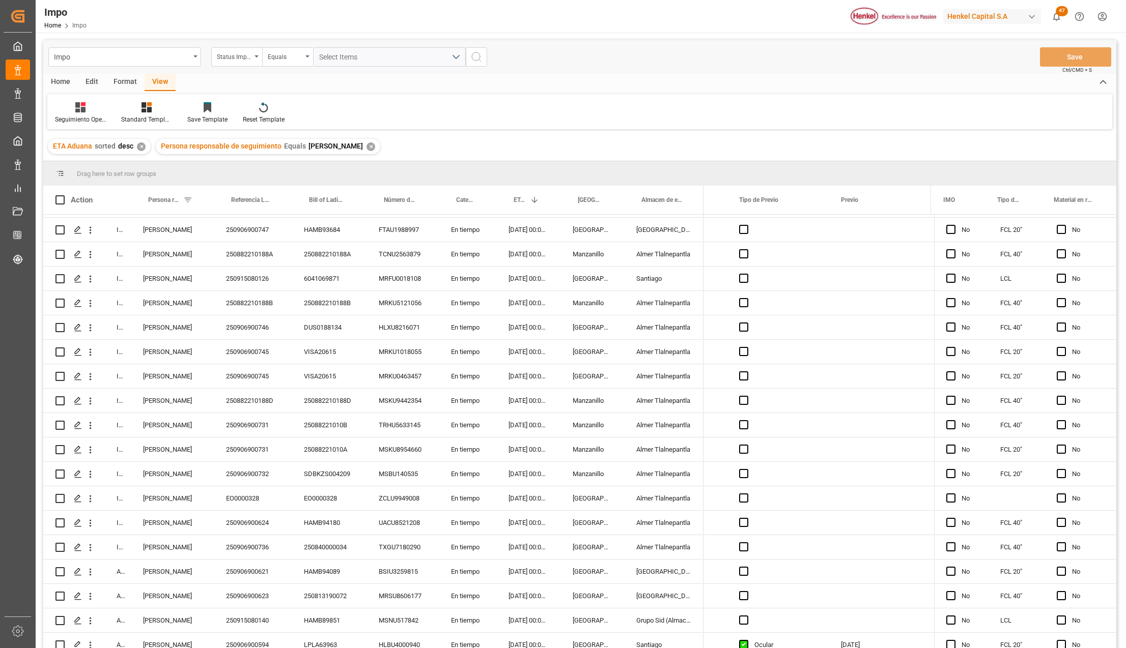
click at [259, 56] on div "Status Importación" at bounding box center [236, 56] width 51 height 19
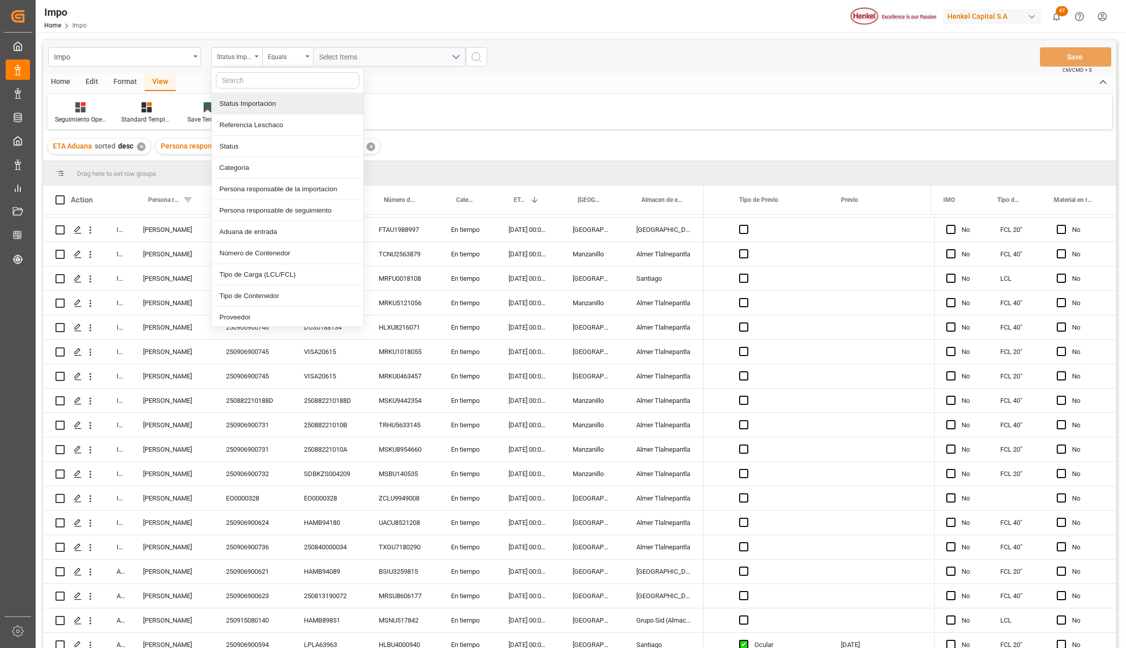
click at [249, 82] on input "text" at bounding box center [288, 80] width 144 height 16
type input "bill"
click at [269, 102] on div "Bill of Lading Number" at bounding box center [288, 103] width 152 height 21
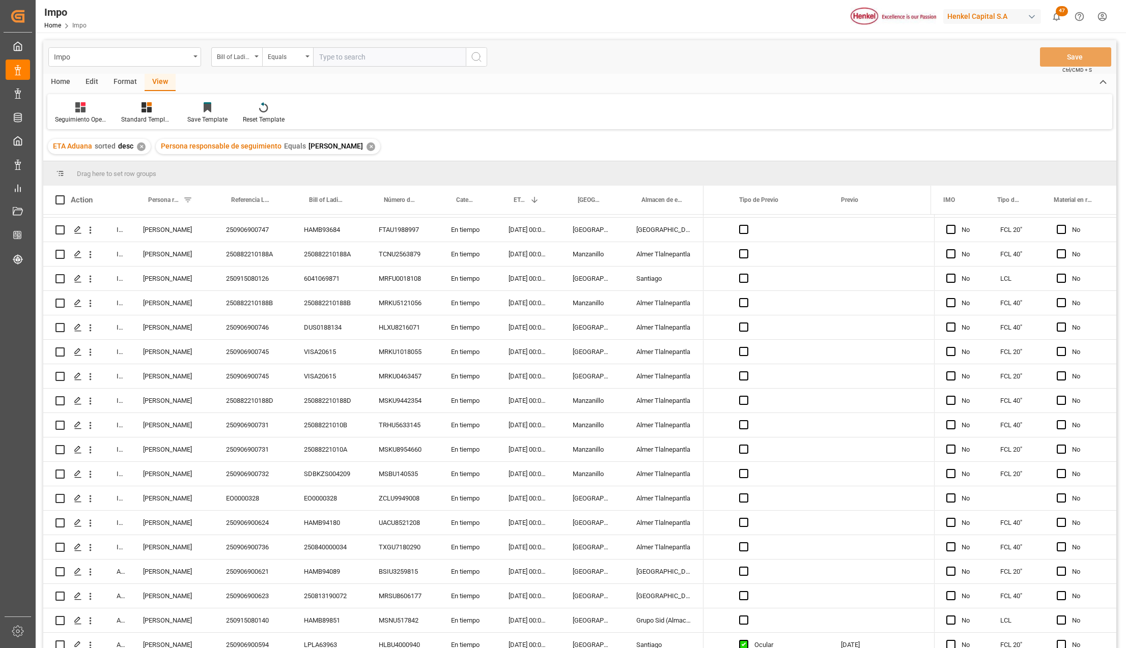
click at [341, 65] on input "text" at bounding box center [389, 56] width 153 height 19
type input "SPTK25080301"
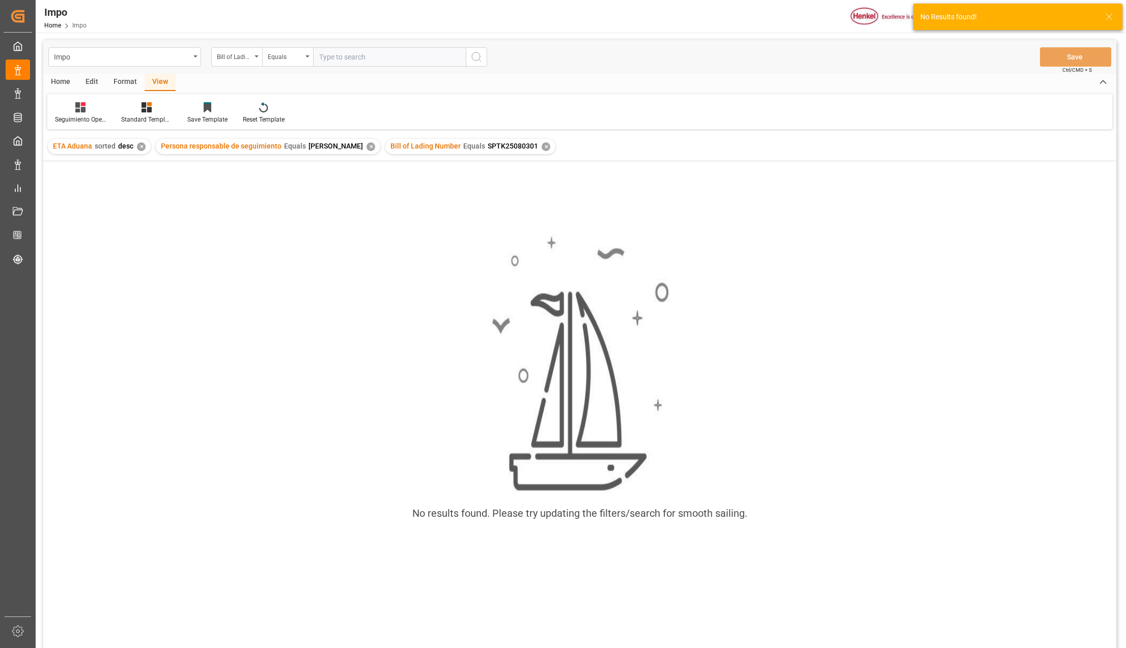
click at [366, 145] on div "✕" at bounding box center [370, 147] width 9 height 9
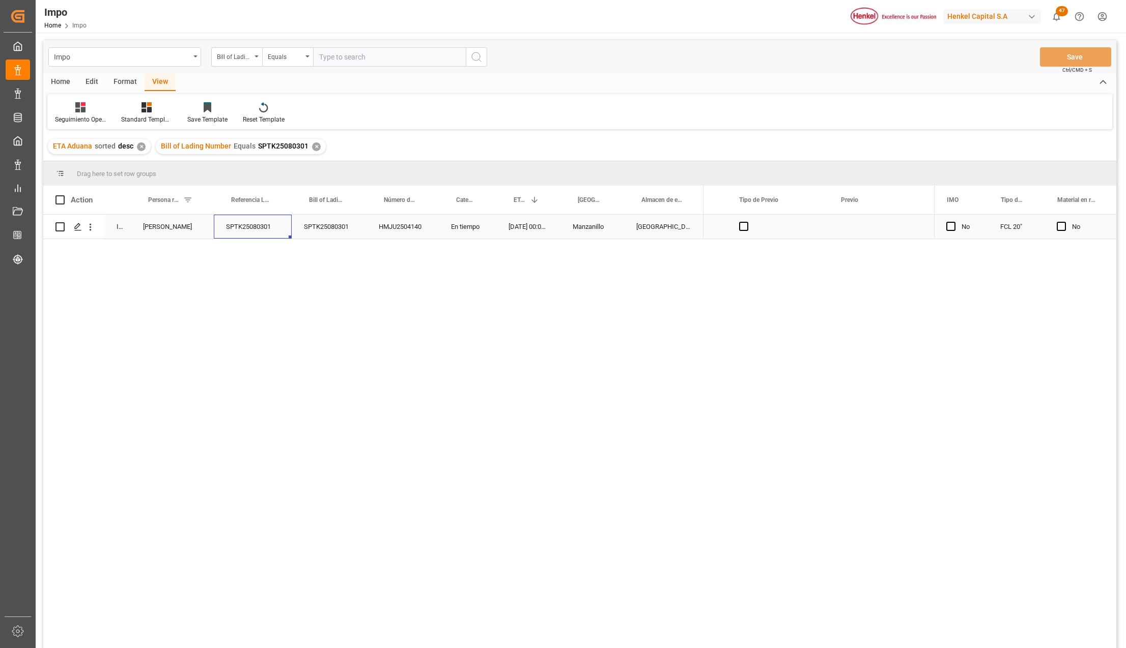
click at [245, 226] on div "SPTK25080301" at bounding box center [253, 227] width 78 height 24
click at [266, 222] on div "SPTK25080301" at bounding box center [253, 227] width 78 height 24
click at [267, 229] on input "SPTK25080301" at bounding box center [253, 232] width 62 height 19
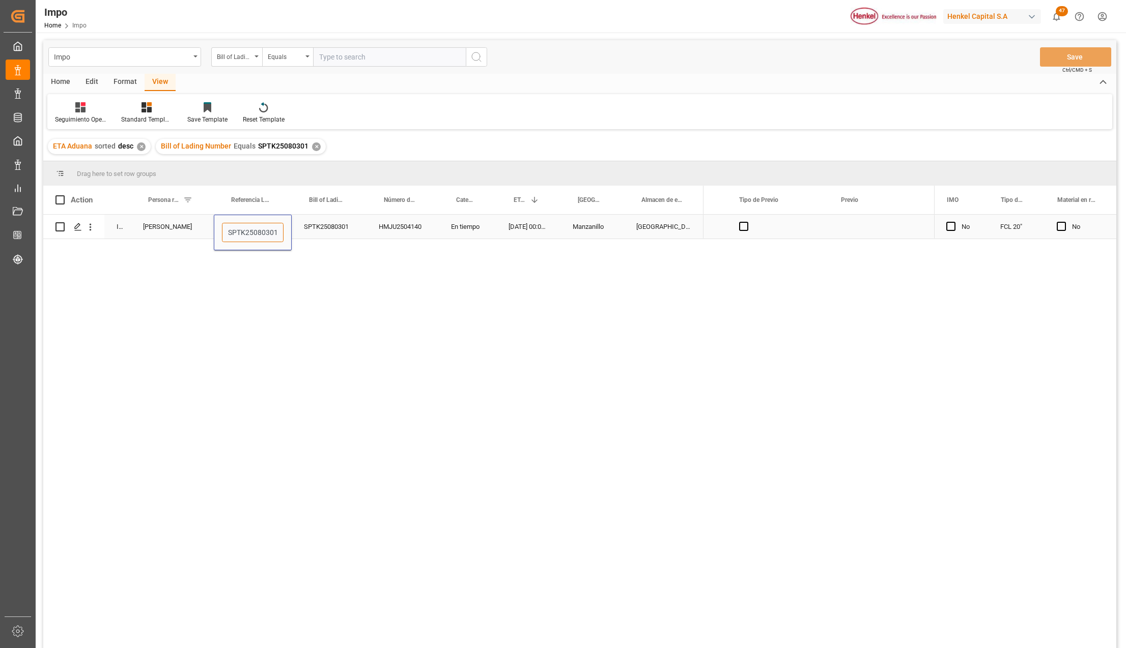
paste input "Press SPACE to select this row."
type input "SPTK25080301"
click at [531, 240] on div "In progress [PERSON_NAME] SPTK25080301 SPTK25080301 HMJU2504140 En tiempo [DATE…" at bounding box center [579, 433] width 1073 height 437
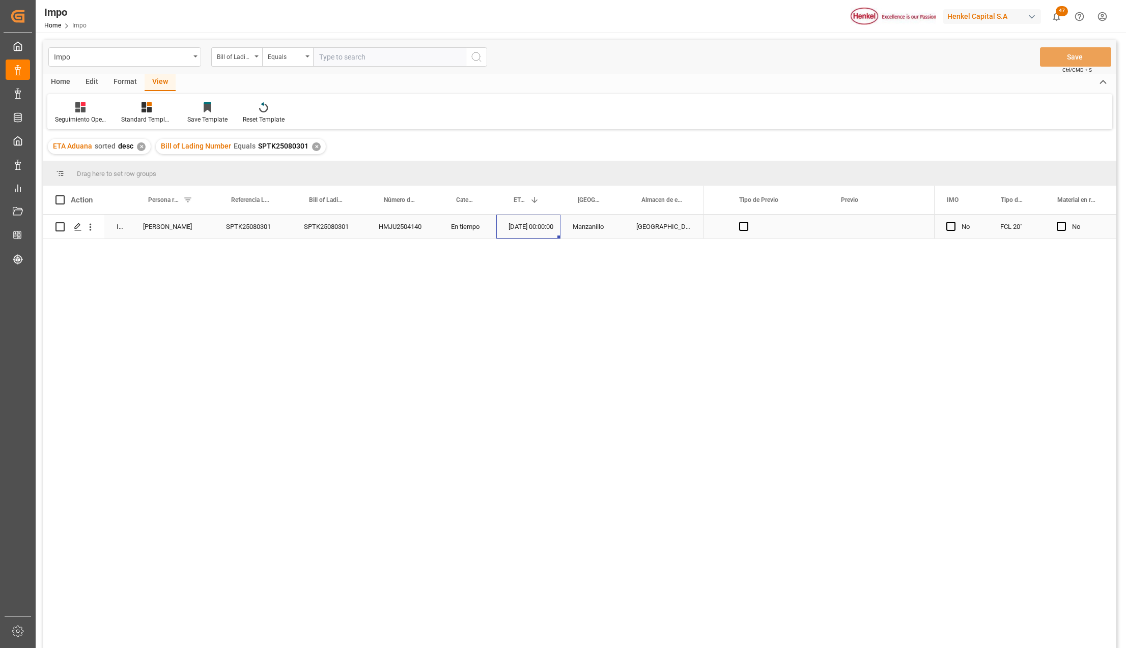
click at [530, 233] on div "[DATE] 00:00:00" at bounding box center [528, 227] width 64 height 24
click at [539, 351] on div "In progress [PERSON_NAME] SPTK25080301 SPTK25080301 HMJU2504140 En tiempo [DATE…" at bounding box center [579, 433] width 1073 height 437
click at [1069, 45] on div "Impo Bill of Lading Number Equals Save Ctrl/CMD + S" at bounding box center [579, 57] width 1073 height 34
click at [239, 224] on div "SPTK25080301" at bounding box center [253, 227] width 78 height 24
click at [312, 147] on div "✕" at bounding box center [316, 147] width 9 height 9
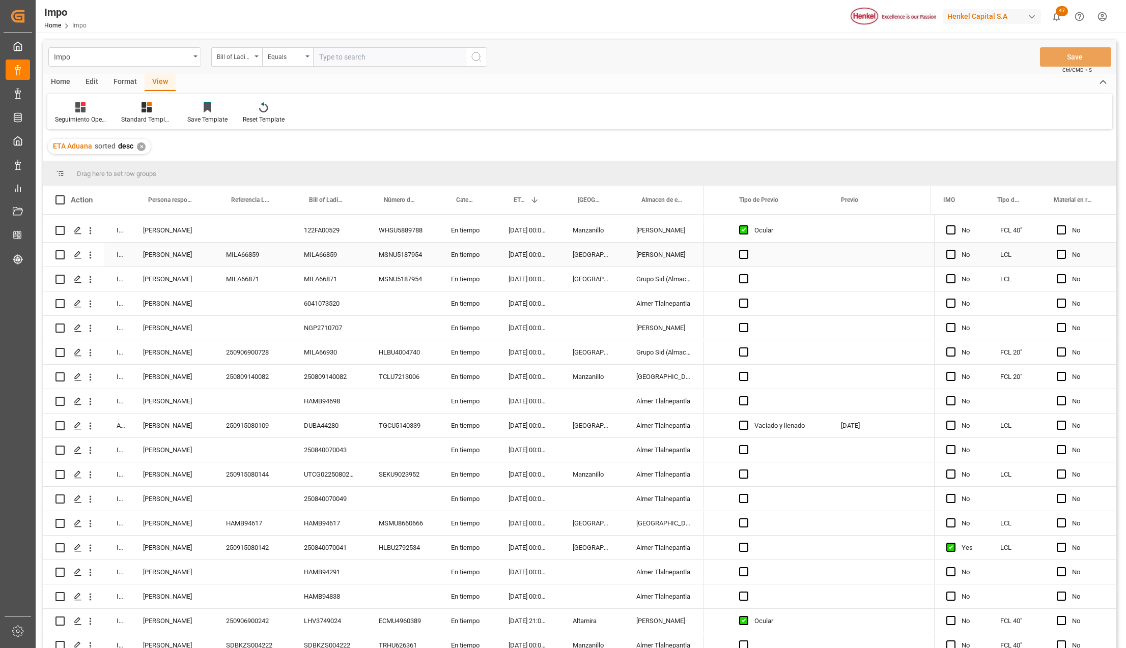
scroll to position [316, 0]
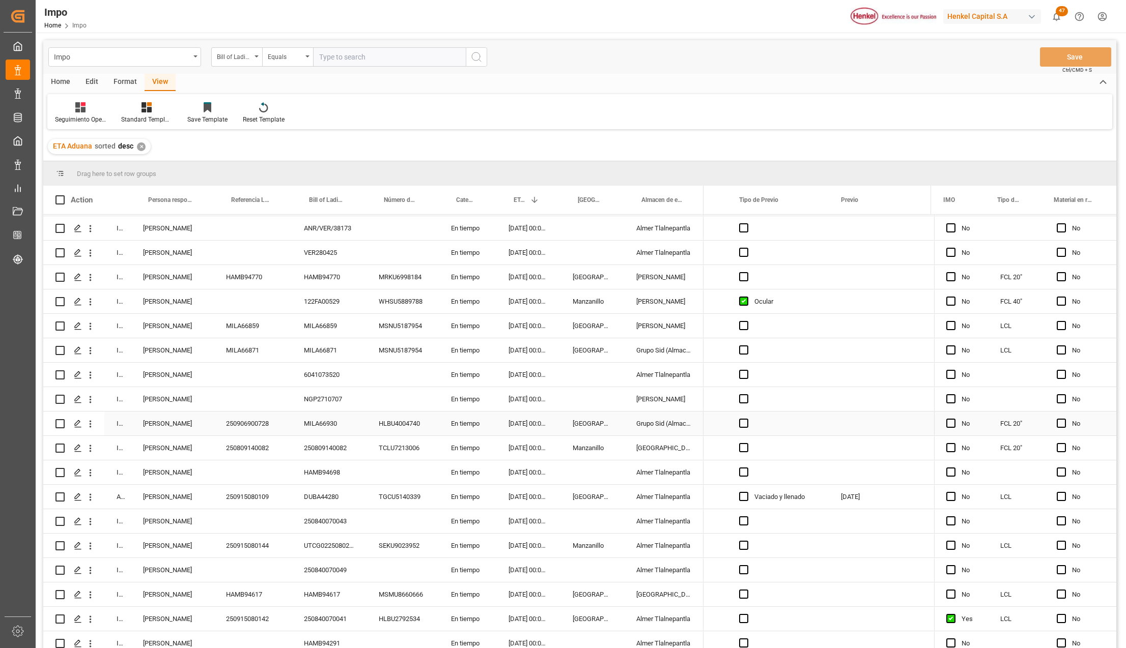
click at [163, 417] on div "[PERSON_NAME]" at bounding box center [172, 424] width 83 height 24
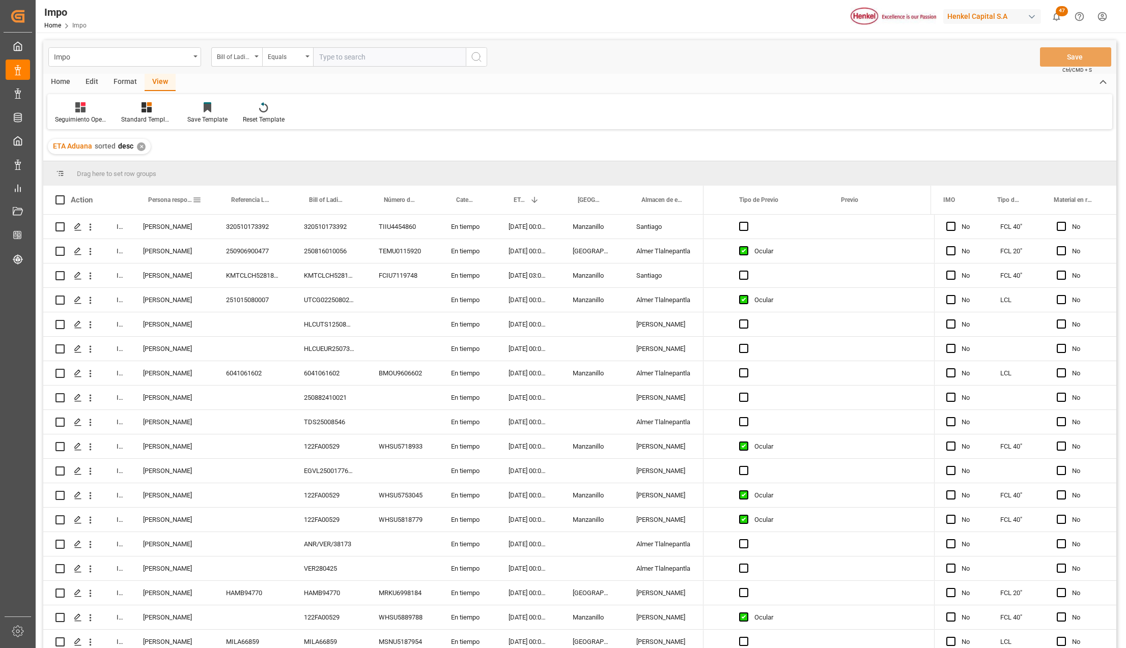
click at [195, 200] on span at bounding box center [196, 199] width 9 height 9
click at [212, 249] on input "Filter Value" at bounding box center [244, 255] width 100 height 20
type input "[PERSON_NAME]"
click at [251, 288] on button "Apply" at bounding box center [256, 286] width 19 height 10
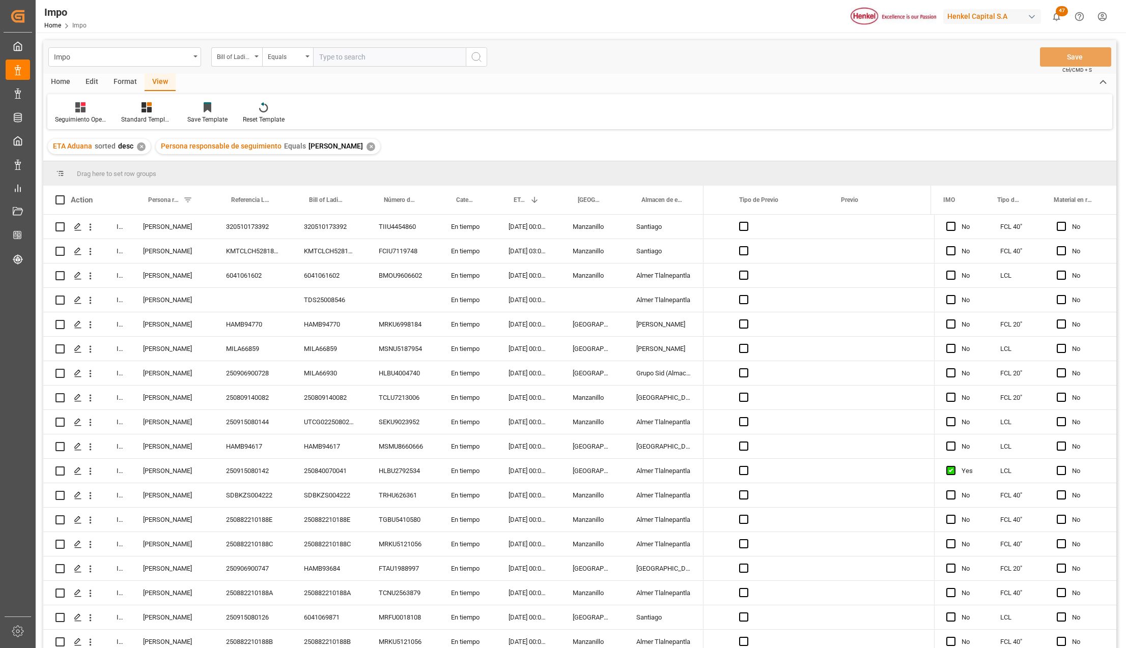
scroll to position [308, 0]
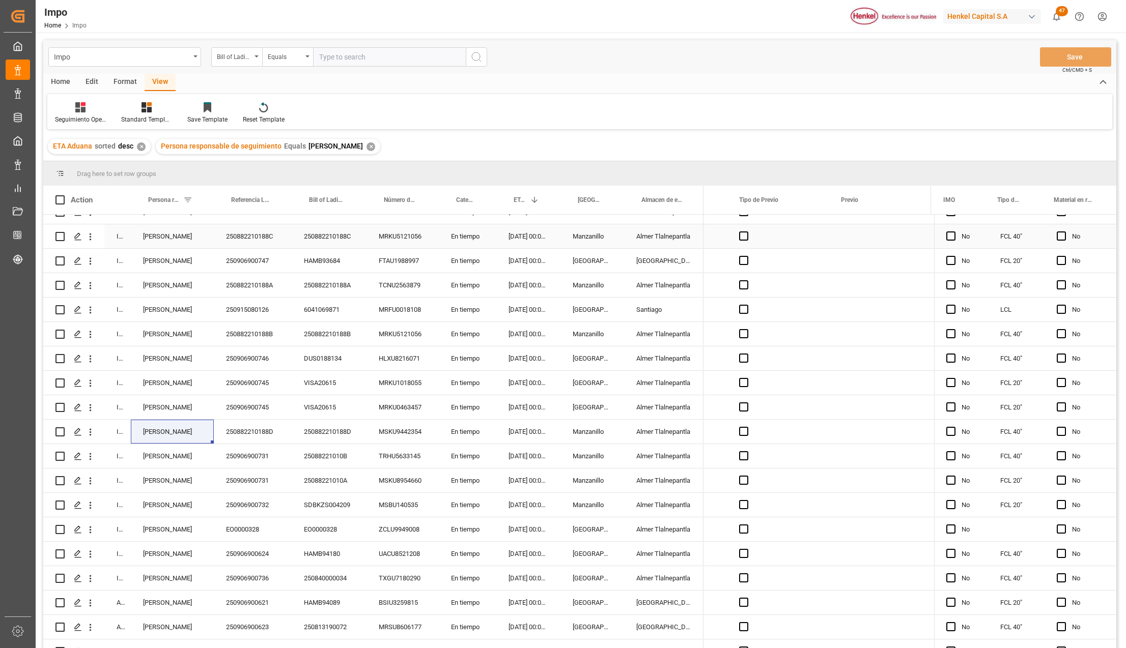
click at [260, 226] on div "250882210188C" at bounding box center [253, 236] width 78 height 24
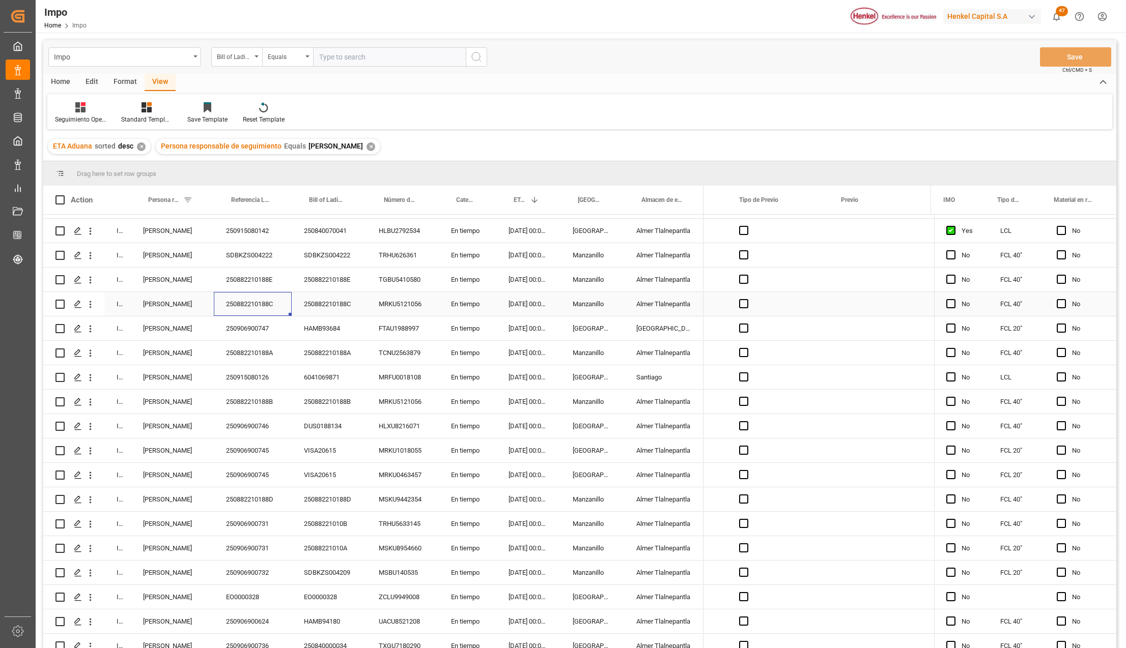
click at [256, 286] on div "250882210188E" at bounding box center [253, 280] width 78 height 24
click at [257, 286] on div "250882210188E" at bounding box center [253, 280] width 78 height 24
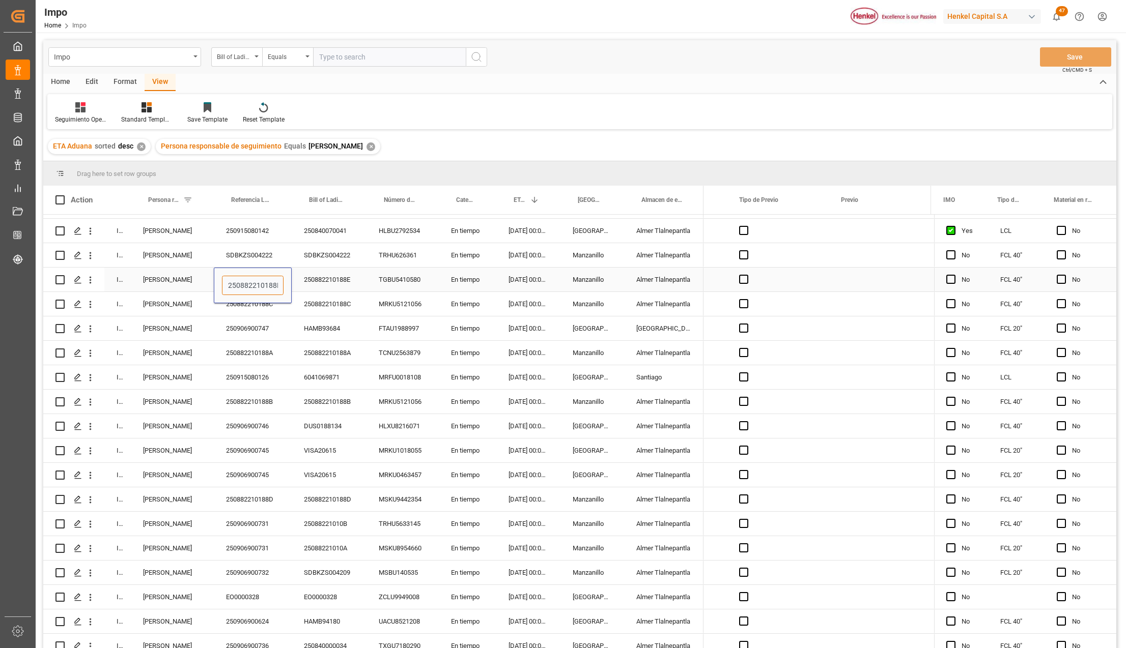
click at [257, 284] on input "250882210188E" at bounding box center [253, 285] width 62 height 19
click at [258, 282] on input "250882210188E" at bounding box center [253, 285] width 62 height 19
click at [258, 285] on input "250882210188E" at bounding box center [253, 285] width 62 height 19
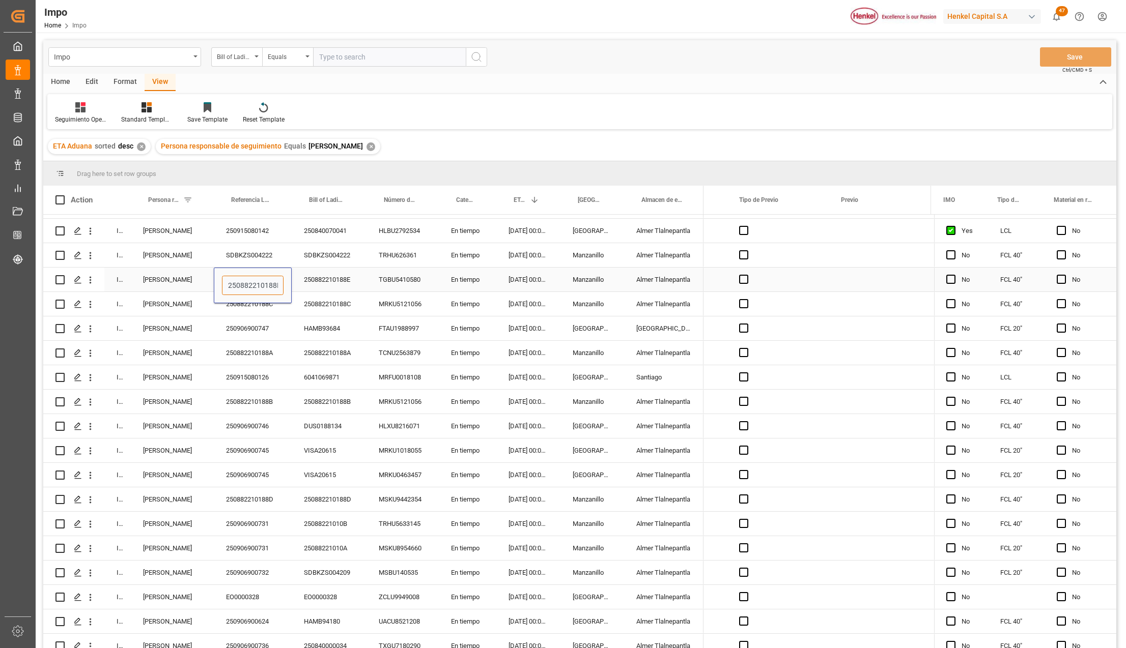
paste input "906900802"
type input "250906900802"
click at [283, 330] on div "250906900747" at bounding box center [253, 329] width 78 height 24
click at [267, 281] on div "250906900802" at bounding box center [253, 280] width 78 height 24
click at [280, 283] on input "250906900802" at bounding box center [253, 285] width 62 height 19
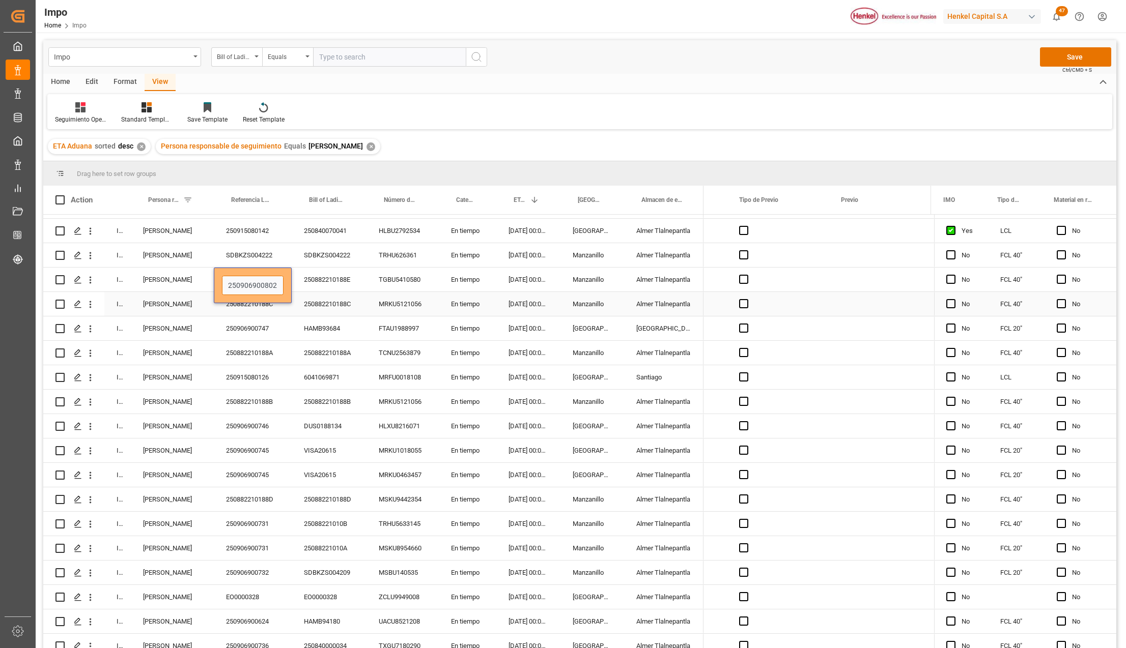
type input "250906900802"
click at [251, 302] on div "250882210188C" at bounding box center [253, 304] width 78 height 24
click at [272, 352] on div "250882210188A" at bounding box center [253, 353] width 78 height 24
click at [266, 400] on div "250882210188B" at bounding box center [253, 402] width 78 height 24
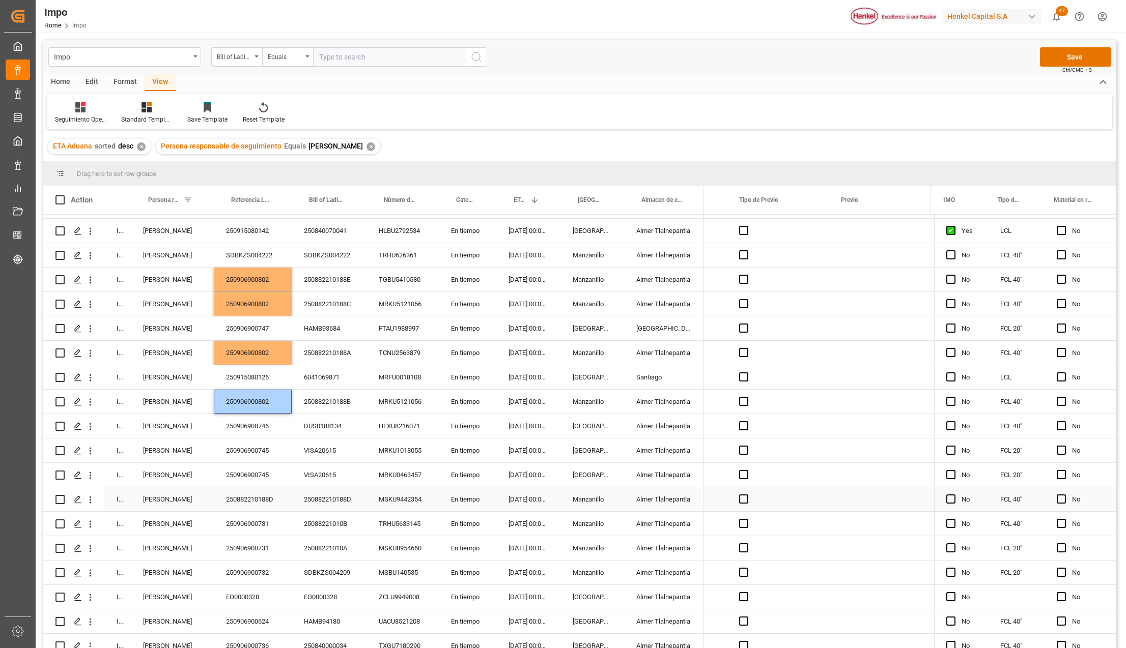
click at [271, 499] on div "250882210188D" at bounding box center [253, 500] width 78 height 24
click at [284, 554] on div "250906900731" at bounding box center [253, 548] width 78 height 24
click at [1059, 58] on button "Save" at bounding box center [1075, 56] width 71 height 19
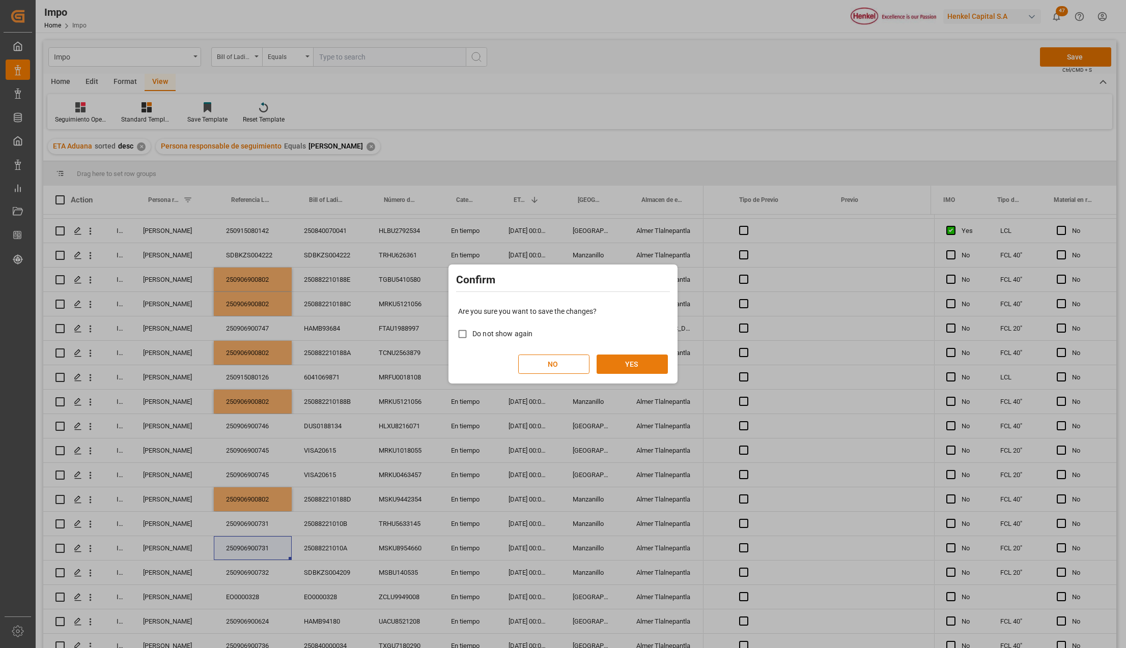
click at [642, 363] on button "YES" at bounding box center [632, 364] width 71 height 19
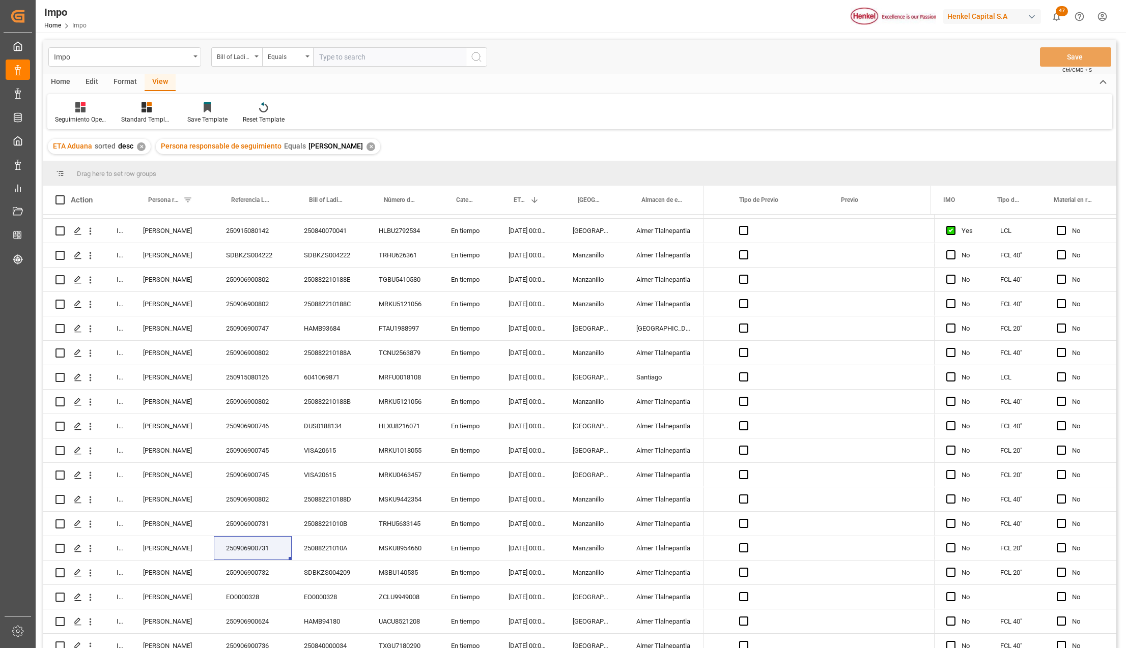
drag, startPoint x: 432, startPoint y: 82, endPoint x: 727, endPoint y: 24, distance: 300.8
click at [432, 81] on div "Home Edit Format View" at bounding box center [579, 82] width 1073 height 17
